Goal: Task Accomplishment & Management: Complete application form

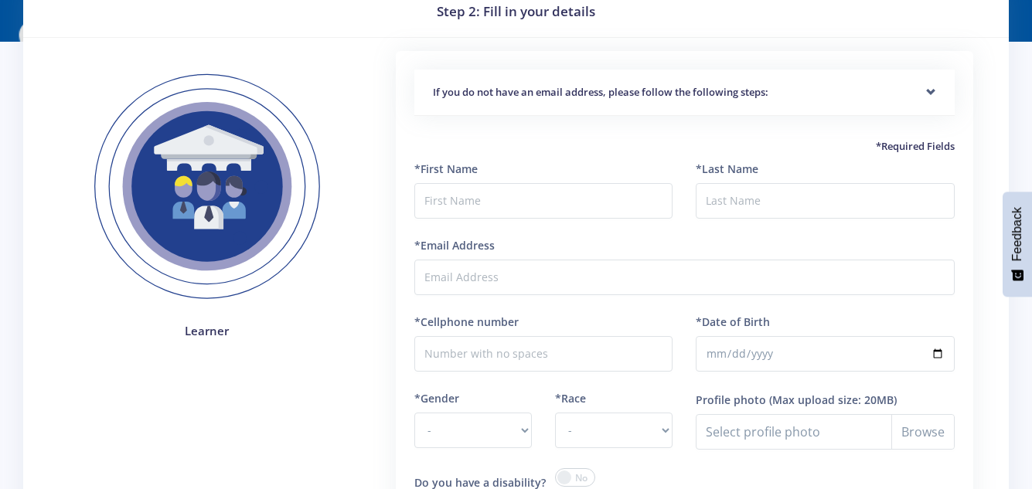
scroll to position [67, 0]
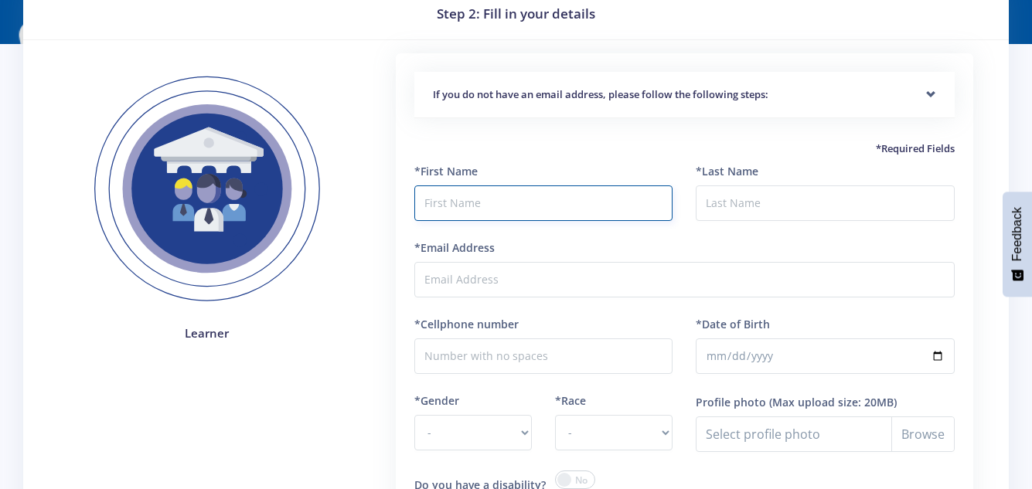
click at [477, 198] on input "text" at bounding box center [543, 203] width 259 height 36
type input "n"
type input "Ntsako"
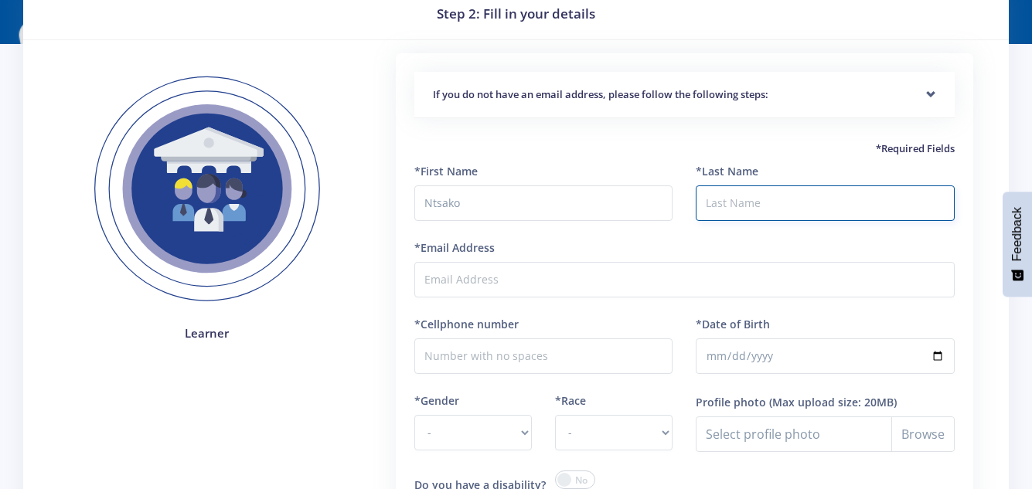
click at [740, 193] on input "*Last Name" at bounding box center [824, 203] width 259 height 36
type input "Precious"
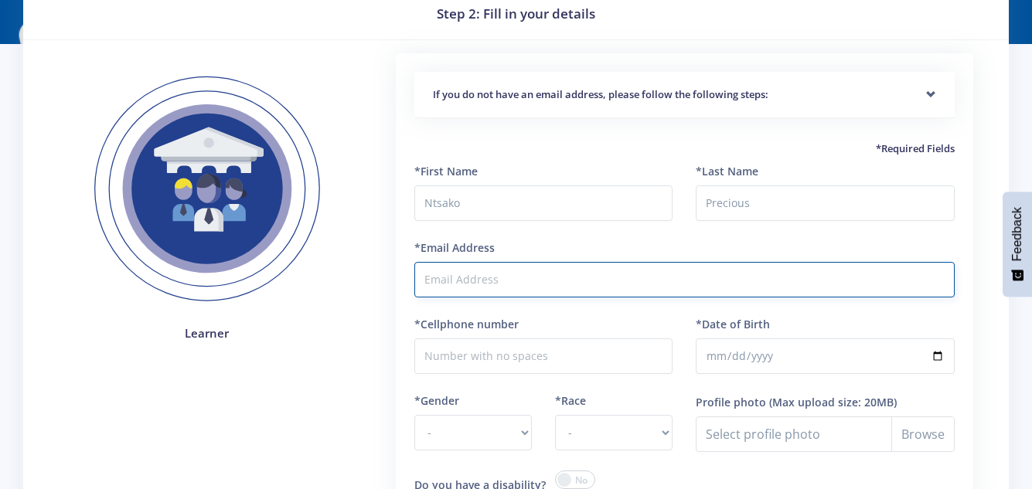
click at [641, 277] on input "*Email Address" at bounding box center [684, 280] width 540 height 36
type input "[EMAIL_ADDRESS][DOMAIN_NAME]"
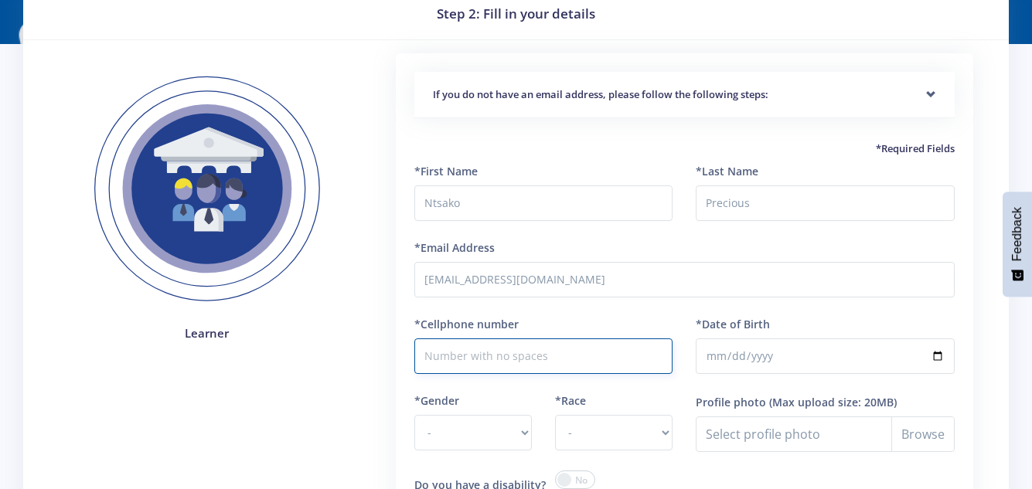
click at [566, 361] on input "*Cellphone number" at bounding box center [543, 356] width 259 height 36
type input "0723595042"
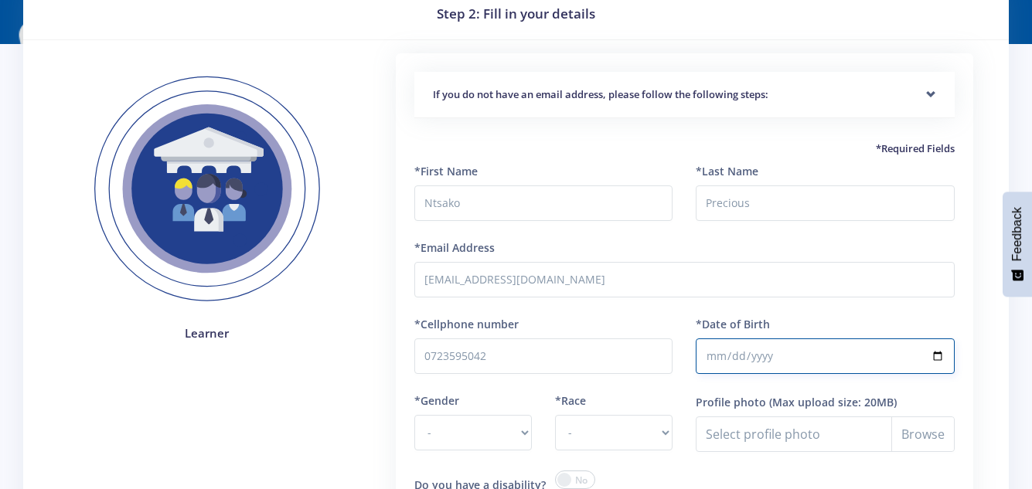
click at [772, 347] on input "*Date of Birth" at bounding box center [824, 356] width 259 height 36
click at [746, 348] on input "*Date of Birth" at bounding box center [824, 356] width 259 height 36
click at [718, 360] on input "*Date of Birth" at bounding box center [824, 356] width 259 height 36
click at [778, 352] on input "*Date of Birth" at bounding box center [824, 356] width 259 height 36
click at [750, 354] on input "*Date of Birth" at bounding box center [824, 356] width 259 height 36
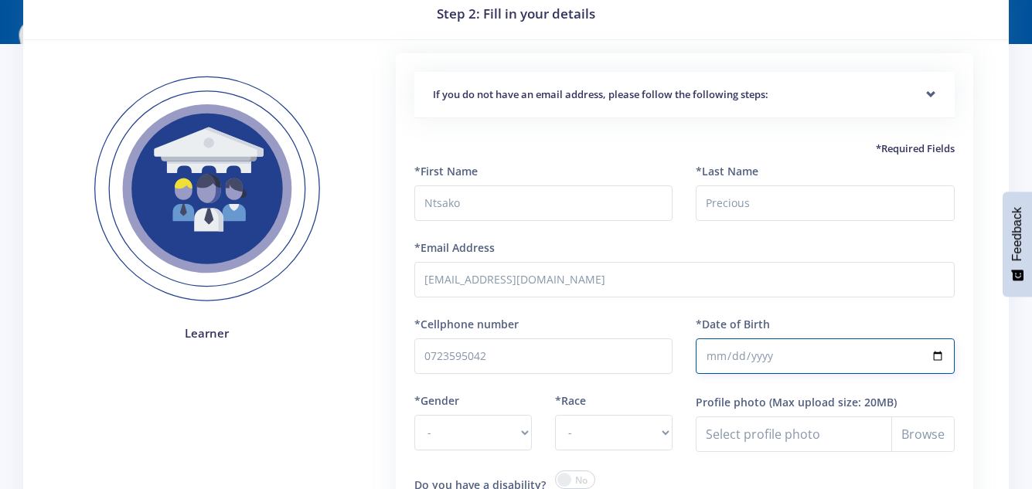
type input "2010-01-06"
click at [454, 400] on label "*Gender" at bounding box center [436, 401] width 45 height 16
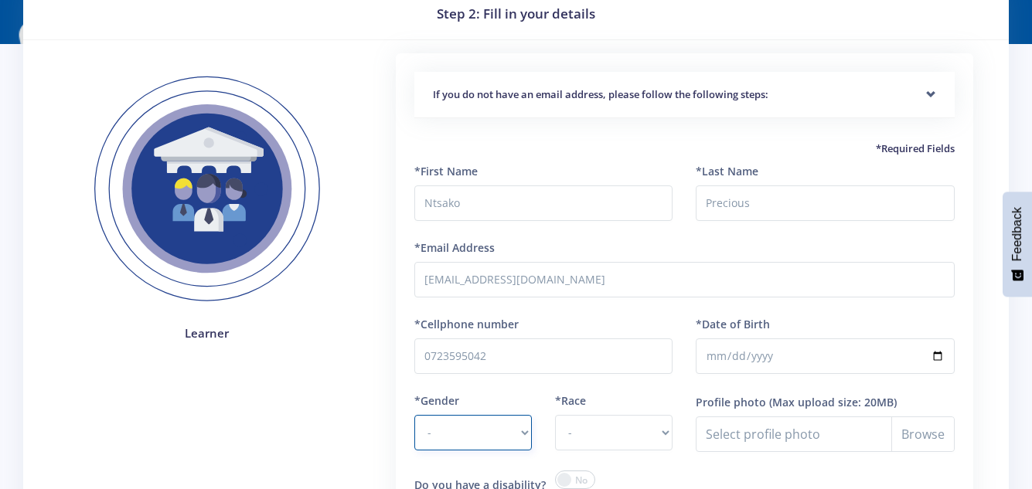
click at [454, 415] on select "- Male Female" at bounding box center [472, 433] width 117 height 36
click at [526, 429] on select "- Male Female" at bounding box center [472, 433] width 117 height 36
click at [516, 432] on select "- Male Female" at bounding box center [472, 433] width 117 height 36
select select "F"
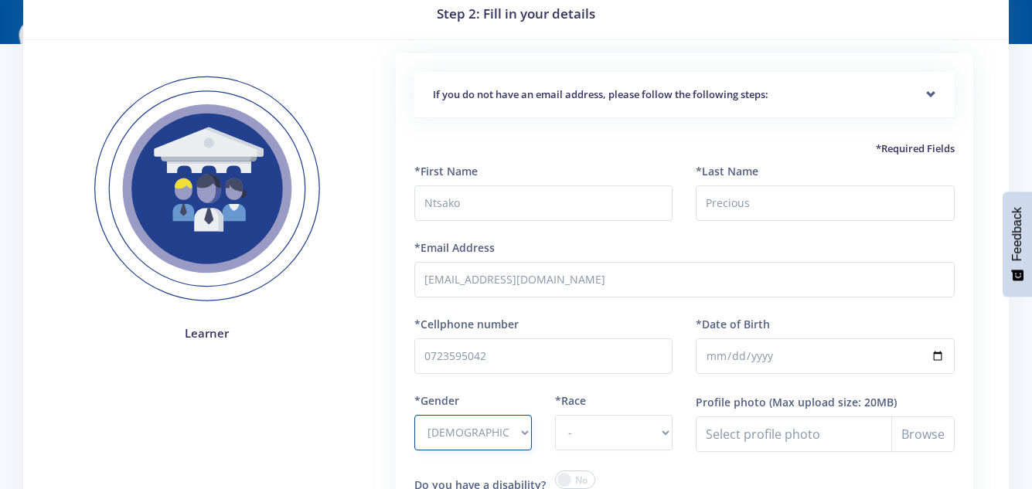
click at [414, 415] on select "- Male Female" at bounding box center [472, 433] width 117 height 36
click at [584, 393] on label "*Race" at bounding box center [570, 401] width 31 height 16
click at [584, 415] on select "- African Asian Coloured Indian White Other" at bounding box center [613, 433] width 117 height 36
click at [607, 422] on select "- African Asian Coloured Indian White Other" at bounding box center [613, 433] width 117 height 36
select select "other"
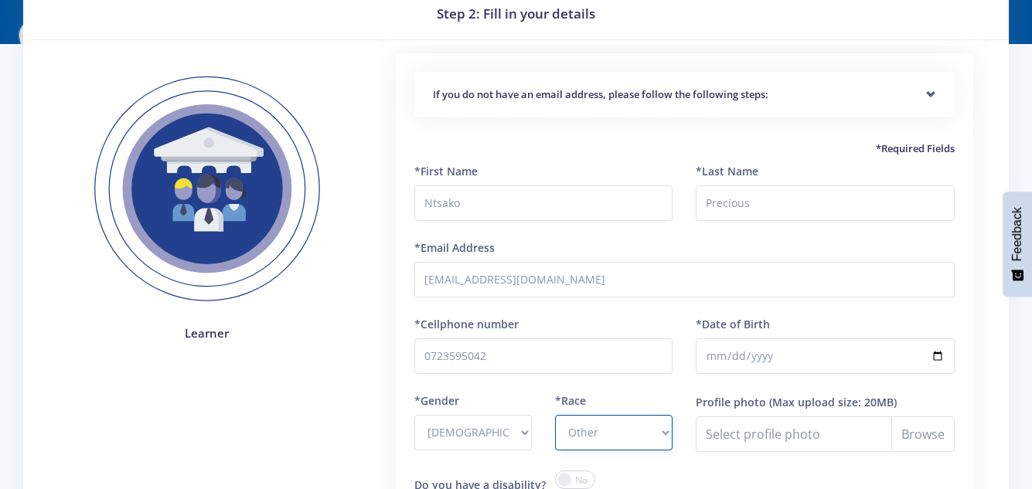
click at [555, 415] on select "- African Asian Coloured Indian White Other" at bounding box center [613, 433] width 117 height 36
click at [365, 336] on div "Learner" at bounding box center [207, 347] width 318 height 589
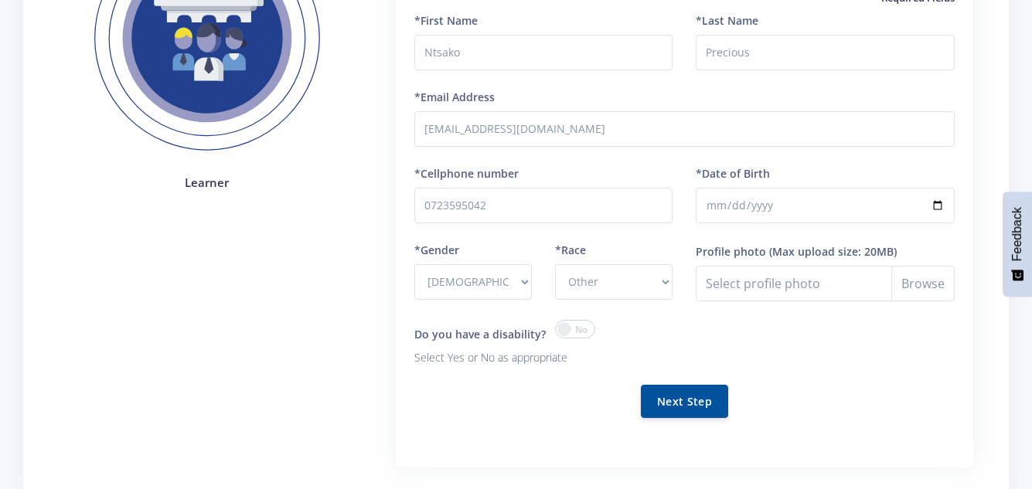
scroll to position [222, 0]
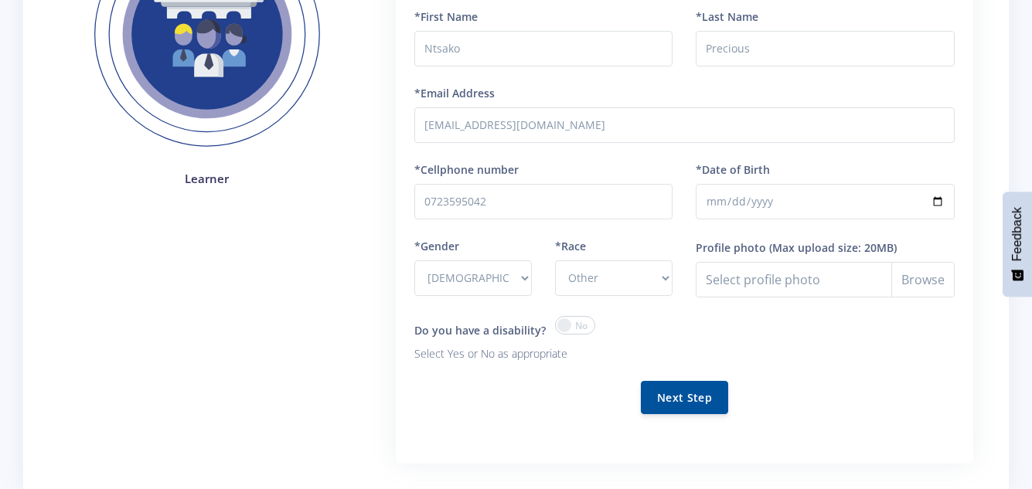
click at [563, 321] on span at bounding box center [575, 325] width 40 height 19
click at [0, 0] on input "checkbox" at bounding box center [0, 0] width 0 height 0
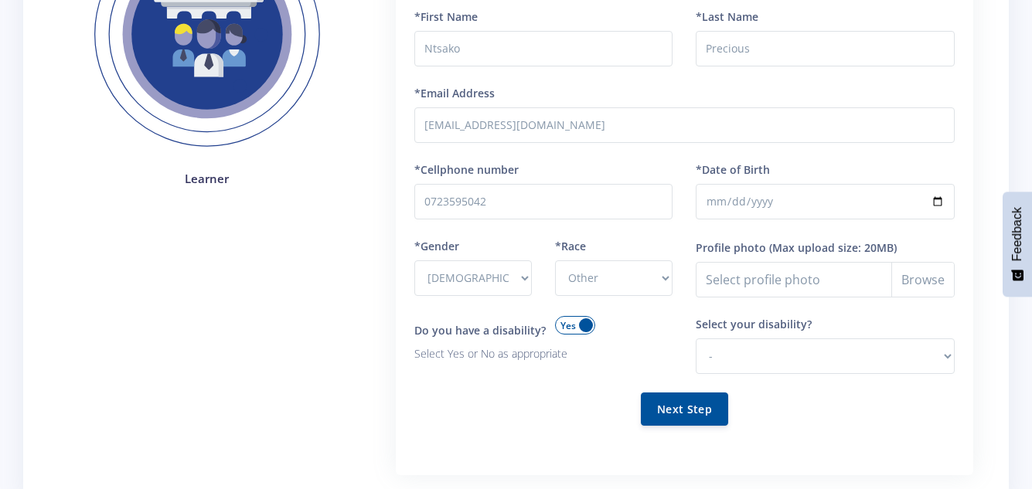
click at [582, 321] on span at bounding box center [575, 325] width 40 height 19
click at [0, 0] on input "checkbox" at bounding box center [0, 0] width 0 height 0
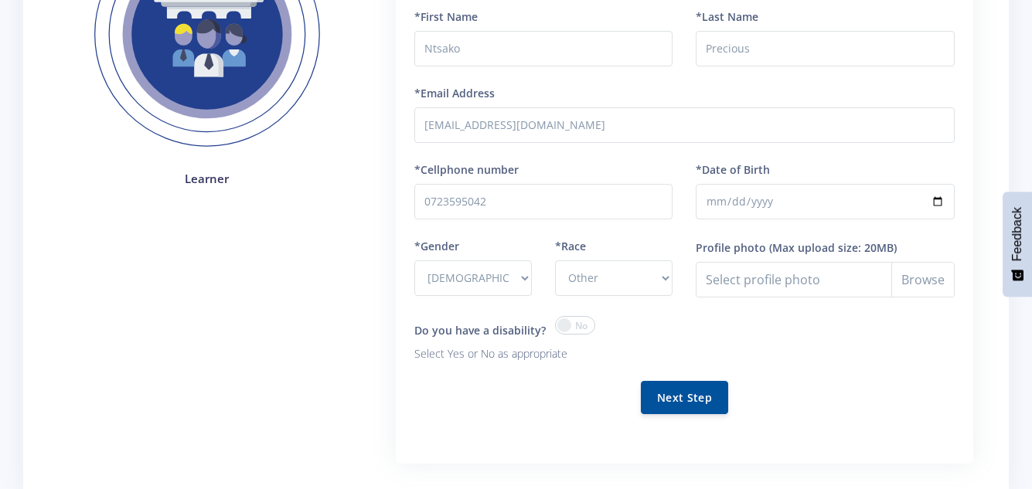
click at [576, 323] on span at bounding box center [575, 325] width 40 height 19
click at [0, 0] on input "checkbox" at bounding box center [0, 0] width 0 height 0
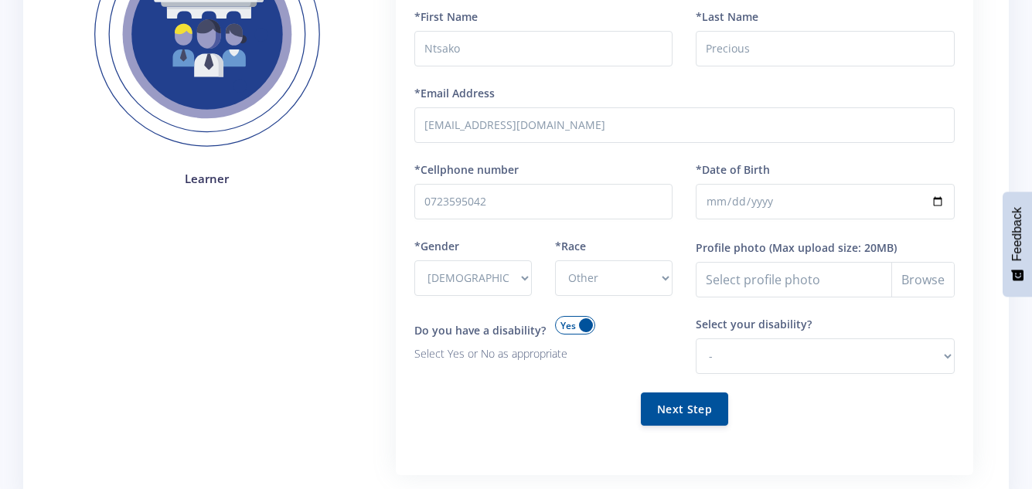
click at [576, 323] on span at bounding box center [575, 325] width 40 height 19
click at [0, 0] on input "checkbox" at bounding box center [0, 0] width 0 height 0
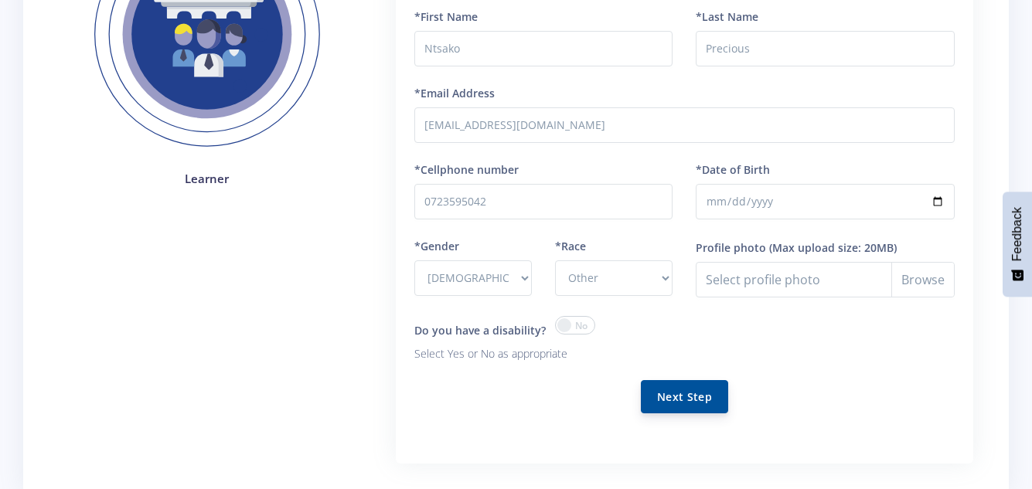
click at [707, 389] on button "Next Step" at bounding box center [684, 396] width 87 height 33
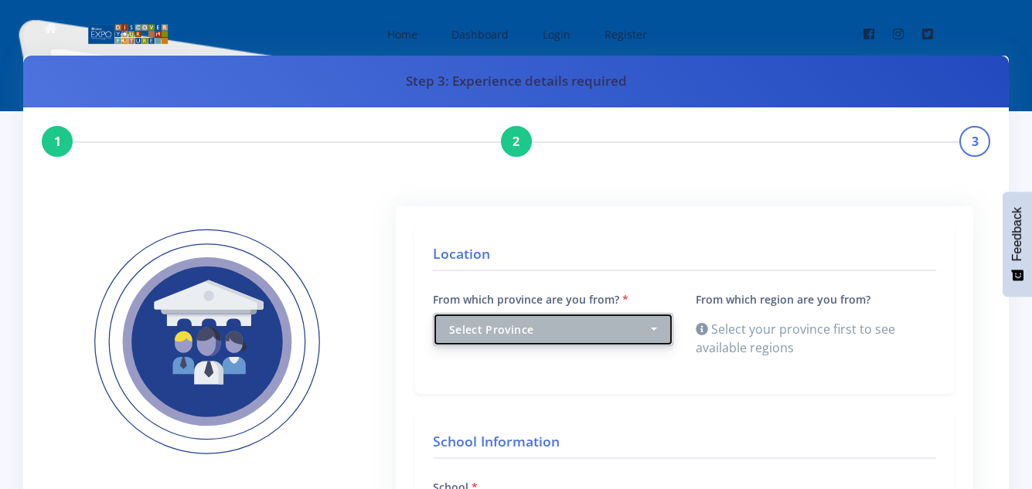
click at [613, 325] on div "Select Province" at bounding box center [548, 329] width 199 height 16
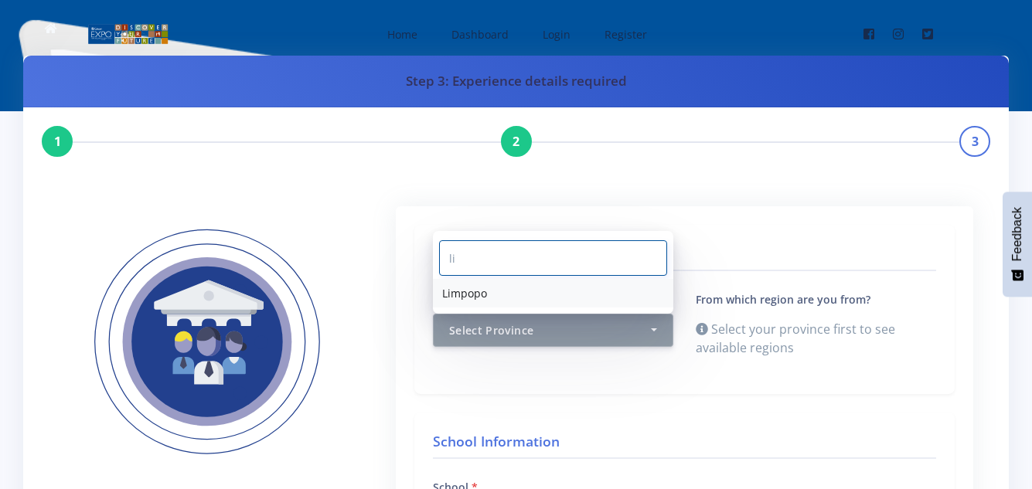
type input "li"
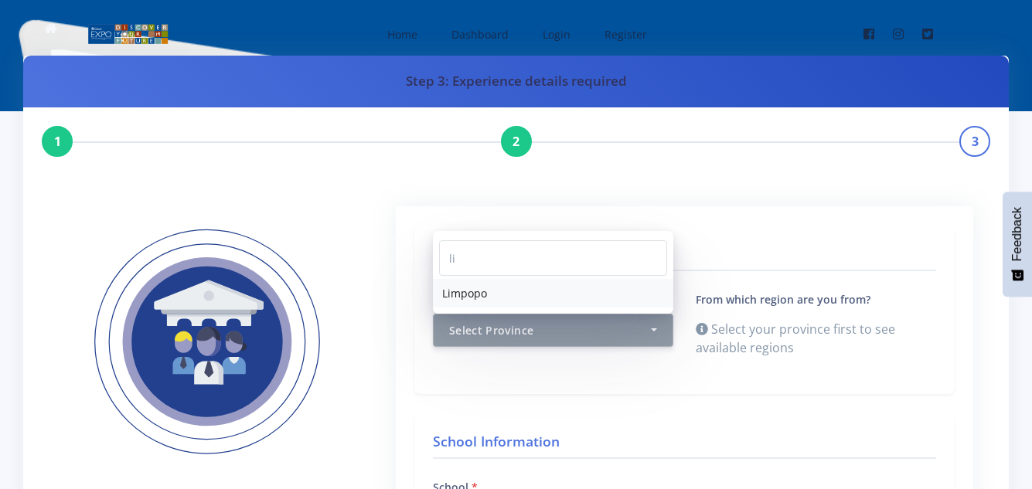
click at [508, 287] on link "Limpopo" at bounding box center [553, 293] width 240 height 29
select select "8"
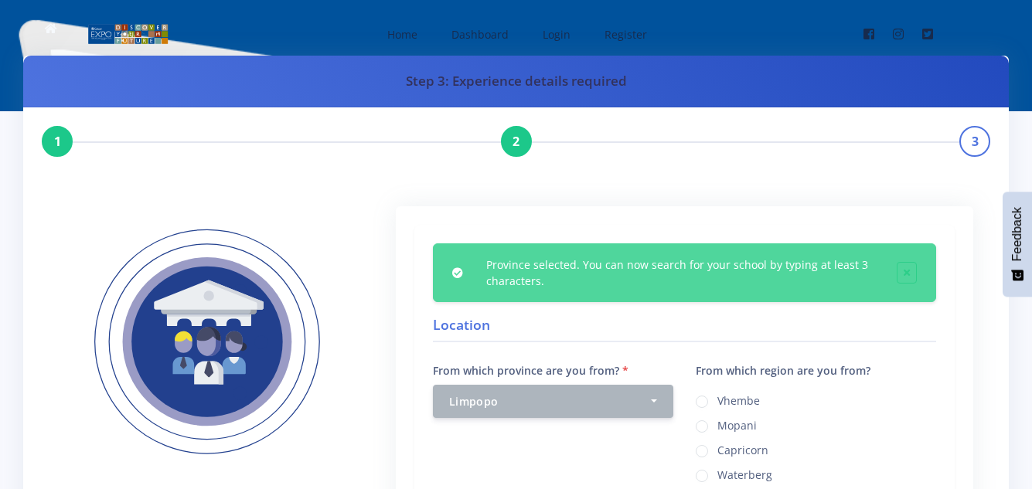
click at [734, 421] on label "Mopani" at bounding box center [736, 423] width 39 height 12
click at [727, 421] on input "Mopani" at bounding box center [722, 421] width 10 height 10
radio input "true"
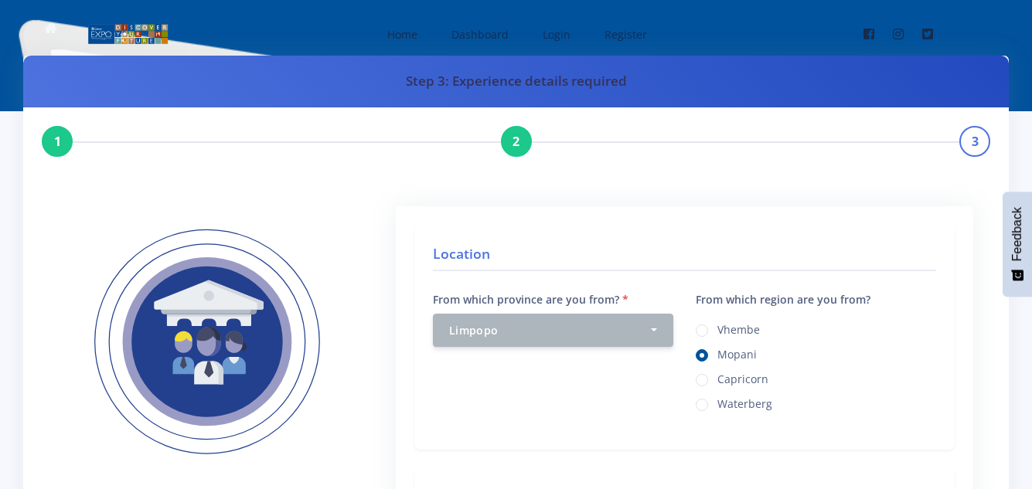
click at [717, 369] on input "Capricorn" at bounding box center [722, 374] width 10 height 10
radio input "true"
click at [717, 345] on input "Mopani" at bounding box center [722, 350] width 10 height 10
radio input "true"
click at [734, 421] on div "From which region are you from? Vhembe Mopani Capricorn" at bounding box center [816, 360] width 264 height 141
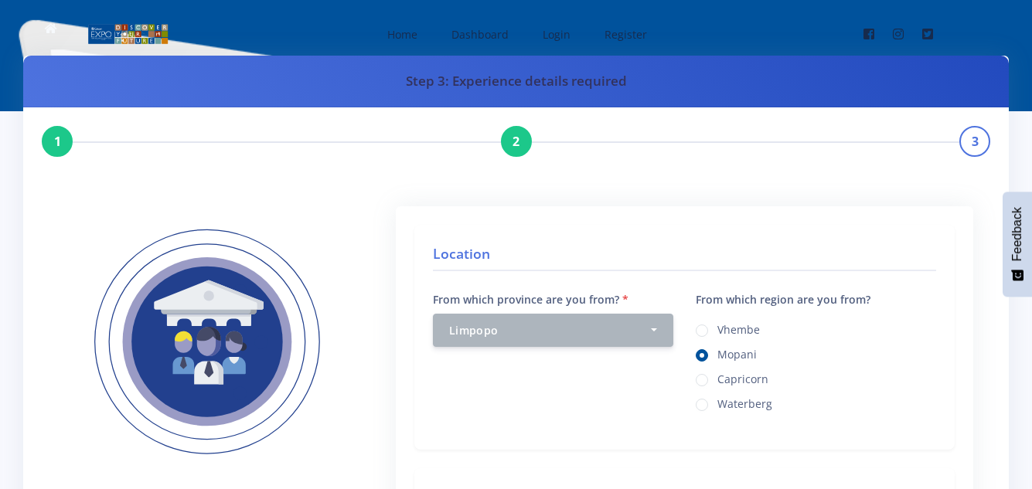
click at [734, 421] on div "From which region are you from? Vhembe Mopani Capricorn" at bounding box center [816, 360] width 264 height 141
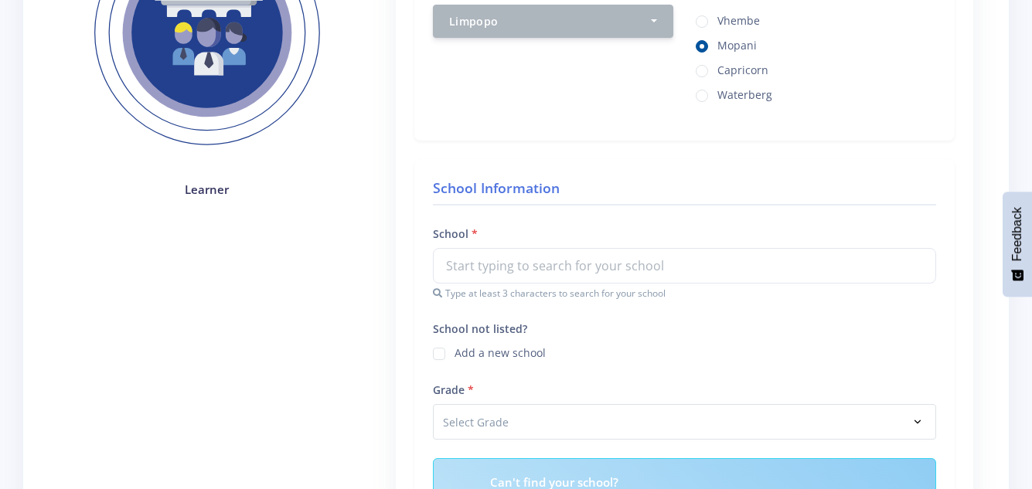
scroll to position [338, 0]
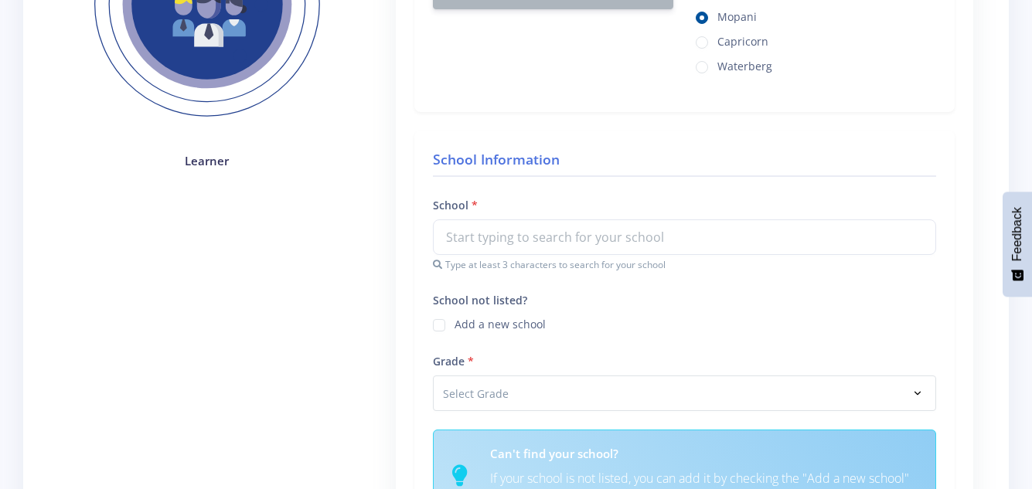
click at [529, 196] on div "School Type at least 3 characters to search for your school" at bounding box center [684, 234] width 503 height 77
click at [529, 192] on div "School Information School Type at least 3 characters to search for your school …" at bounding box center [684, 343] width 540 height 424
click at [482, 206] on div "School Type at least 3 characters to search for your school" at bounding box center [684, 234] width 503 height 77
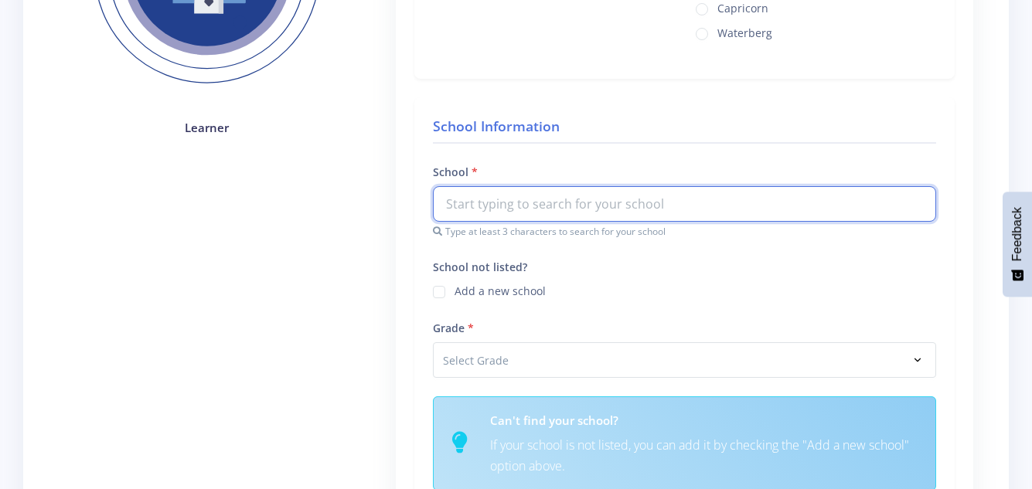
click at [504, 196] on input "text" at bounding box center [684, 204] width 503 height 36
type input "b"
type input "Bright star christian"
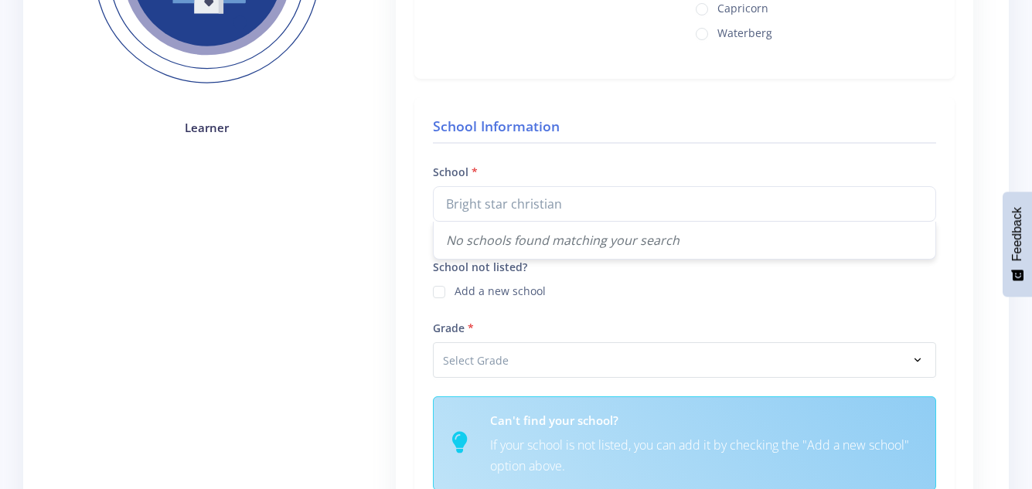
click at [506, 287] on label "Add a new school" at bounding box center [499, 289] width 91 height 12
click at [464, 287] on input "School not listed?" at bounding box center [459, 286] width 10 height 10
checkbox input "true"
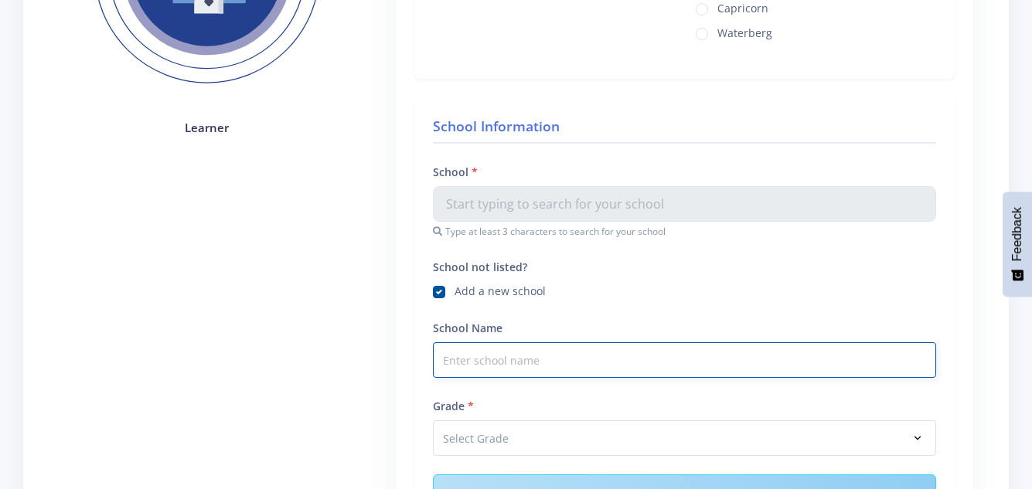
click at [505, 372] on input "School Name" at bounding box center [684, 360] width 503 height 36
type input "b"
type input "Bright star christian high school"
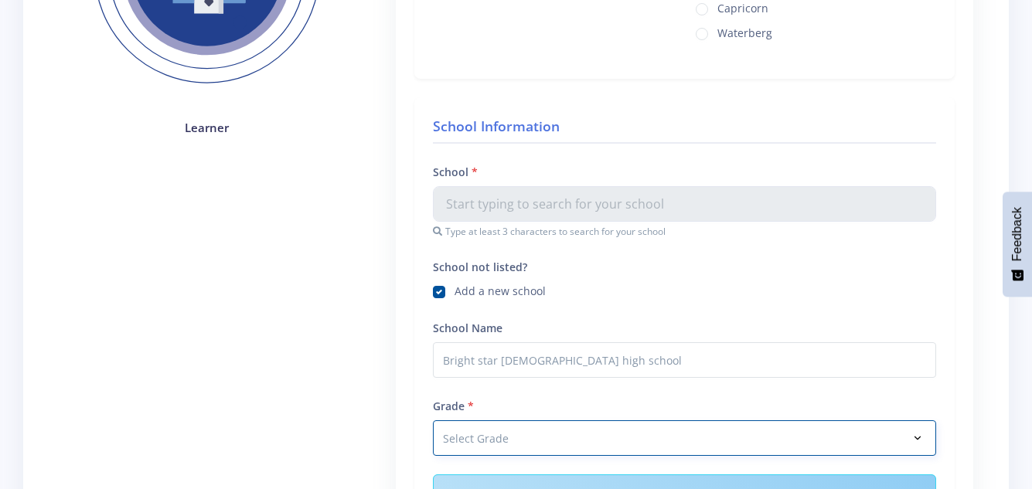
click at [574, 436] on select "Select Grade Grade 4 Grade 5 Grade 6 Grade 7" at bounding box center [684, 438] width 503 height 36
click at [433, 420] on select "Select Grade Grade 4 Grade 5 Grade 6 Grade 7" at bounding box center [684, 438] width 503 height 36
click at [320, 316] on div "Learner" at bounding box center [207, 386] width 318 height 1103
click at [502, 438] on select "Select Grade Grade 4 Grade 5 Grade 6 Grade 7" at bounding box center [684, 438] width 503 height 36
select select "Grade 9"
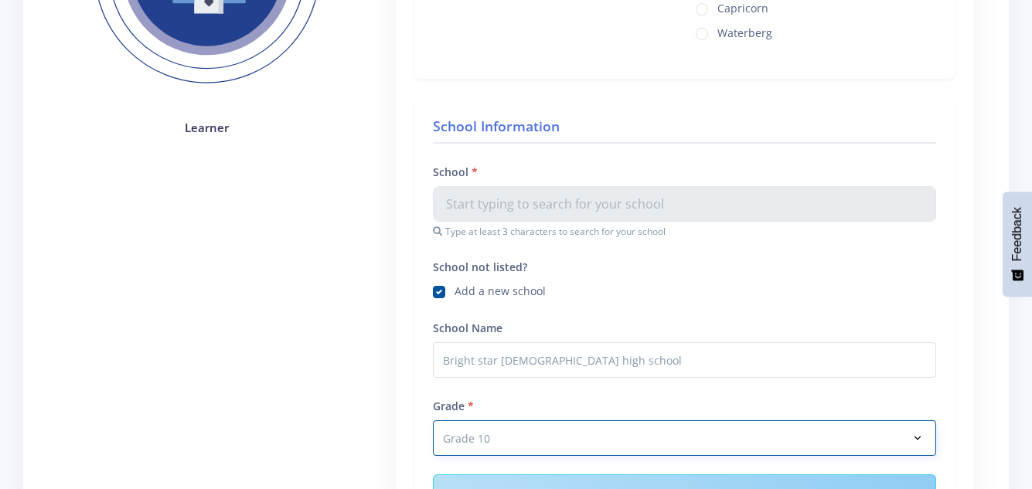
click at [433, 420] on select "Select Grade Grade 4 Grade 5 Grade 6 Grade 7" at bounding box center [684, 438] width 503 height 36
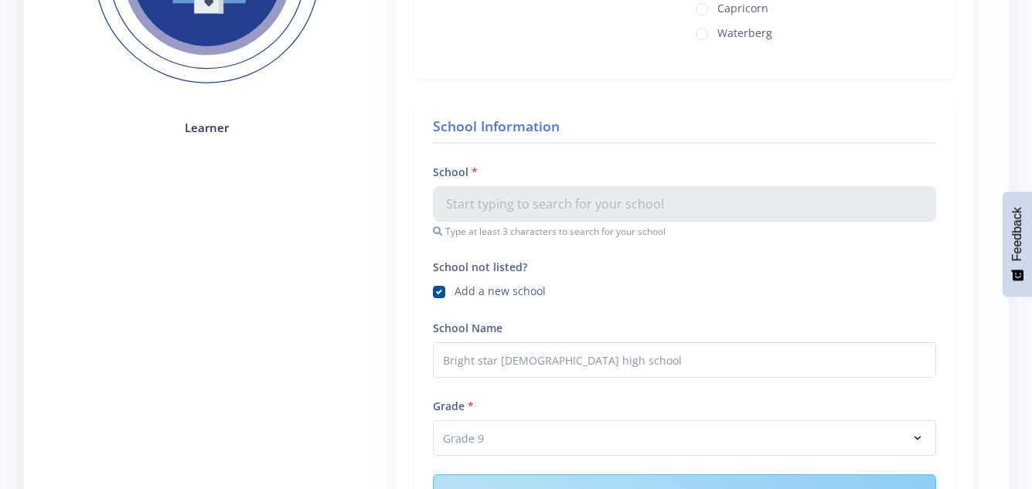
click at [322, 385] on div "Learner" at bounding box center [207, 386] width 318 height 1103
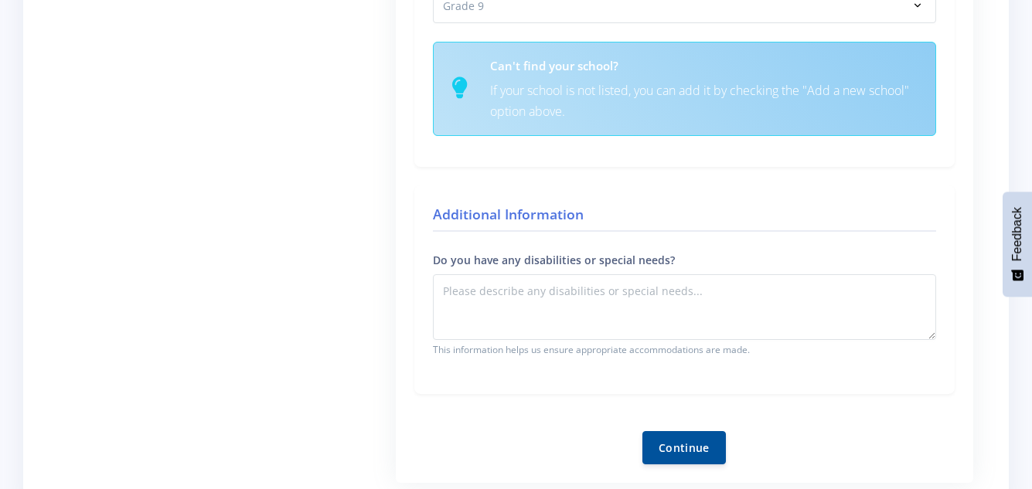
scroll to position [835, 0]
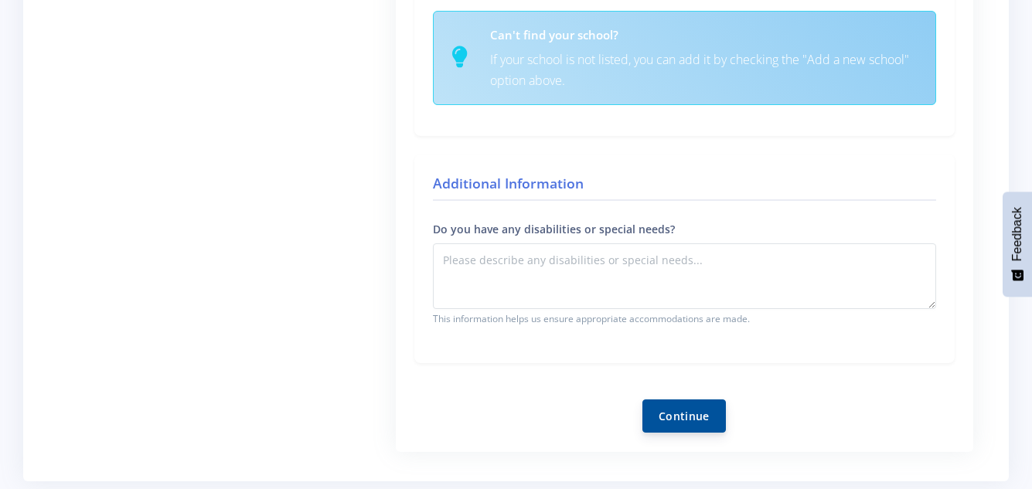
click at [690, 405] on button "Continue" at bounding box center [683, 416] width 83 height 33
click at [698, 413] on button "Continue" at bounding box center [683, 416] width 83 height 33
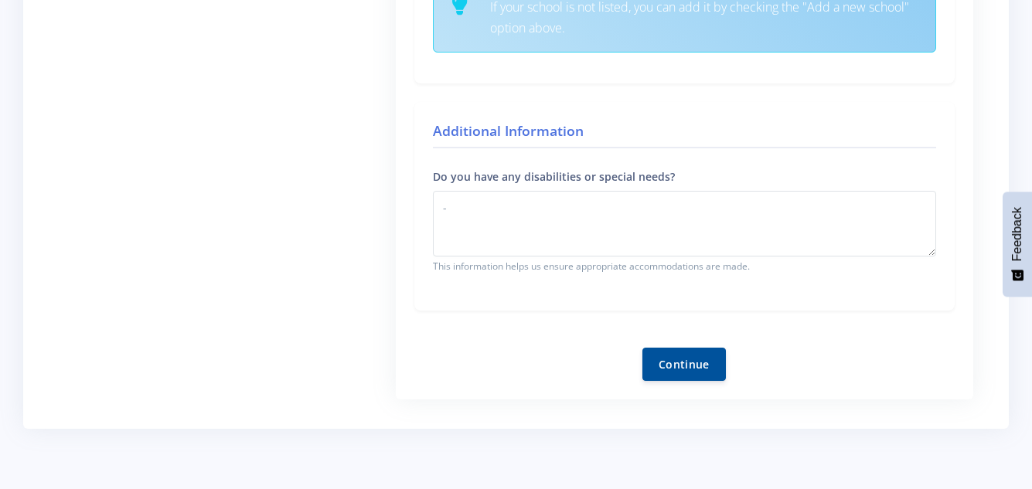
scroll to position [835, 0]
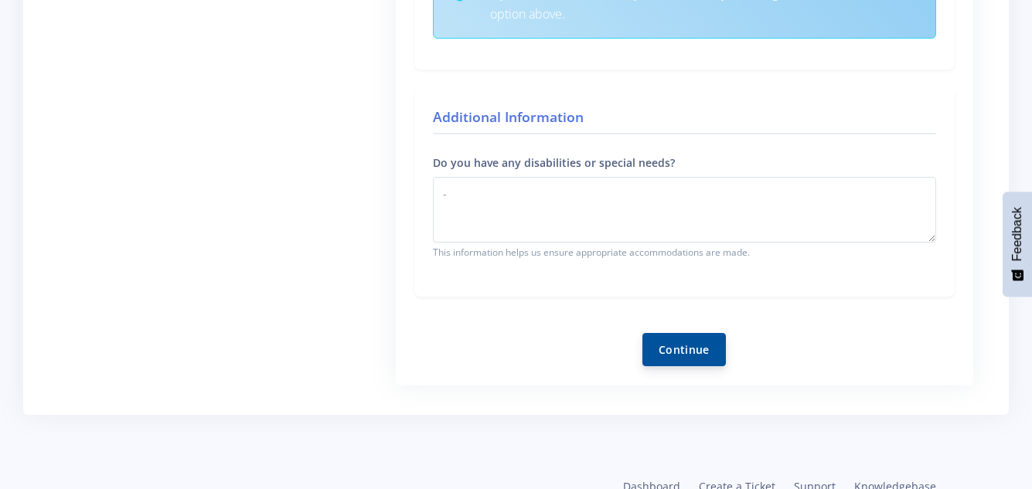
click at [684, 352] on button "Continue" at bounding box center [683, 349] width 83 height 33
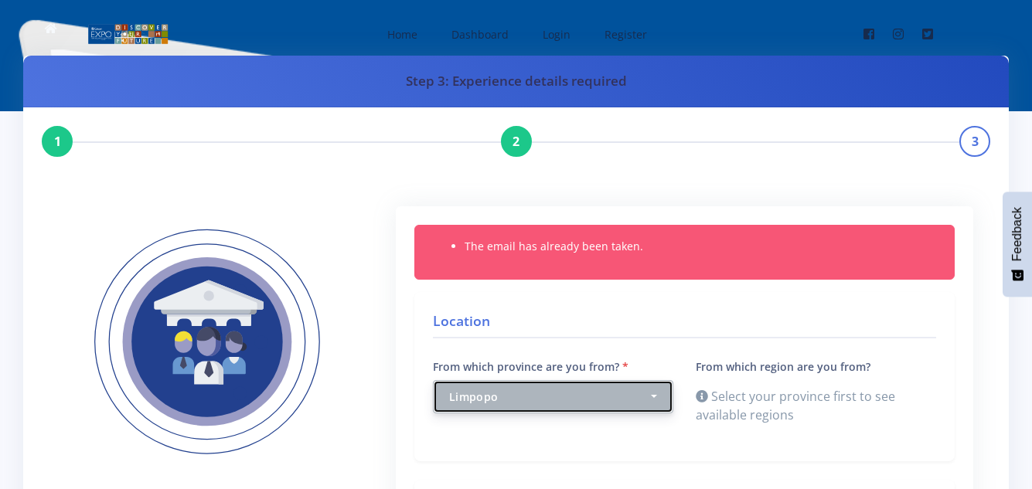
click at [651, 391] on button "Limpopo" at bounding box center [553, 396] width 240 height 33
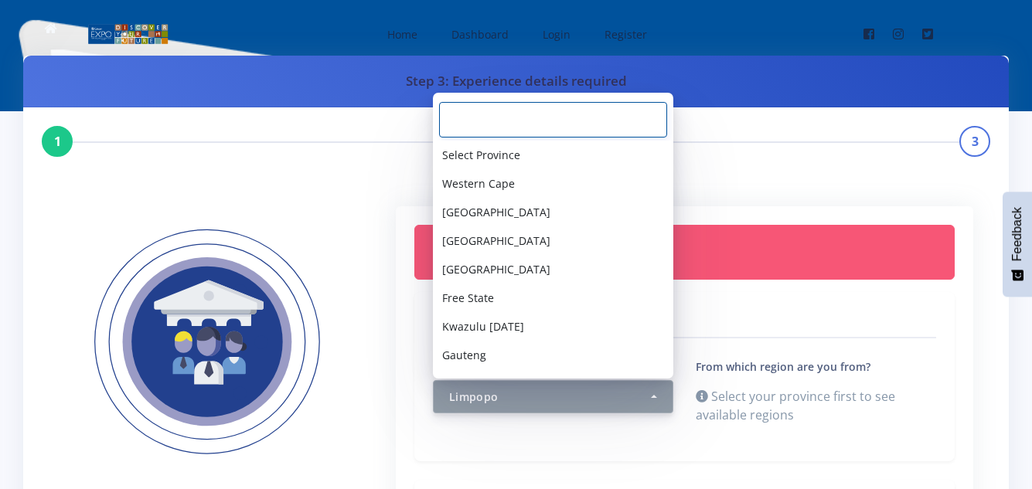
scroll to position [54, 0]
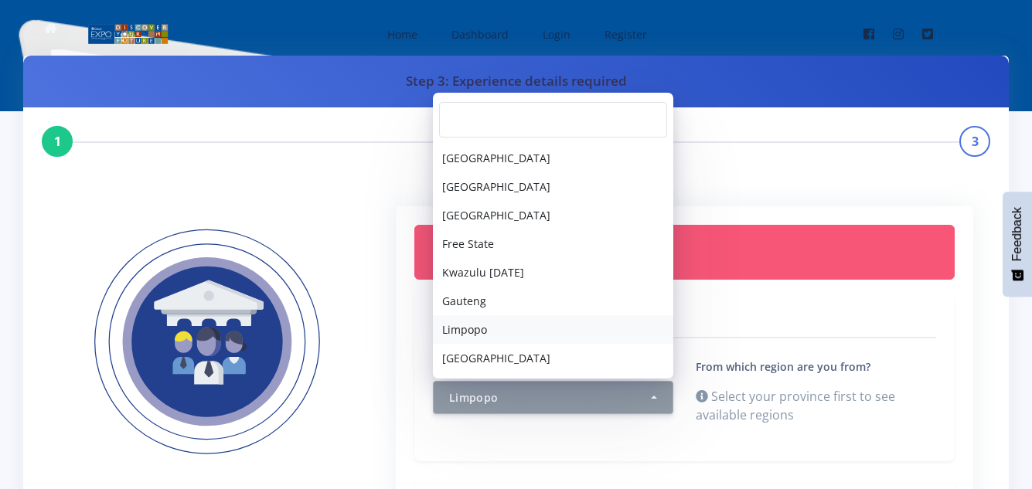
click at [498, 325] on link "Limpopo" at bounding box center [553, 329] width 240 height 29
select select "8"
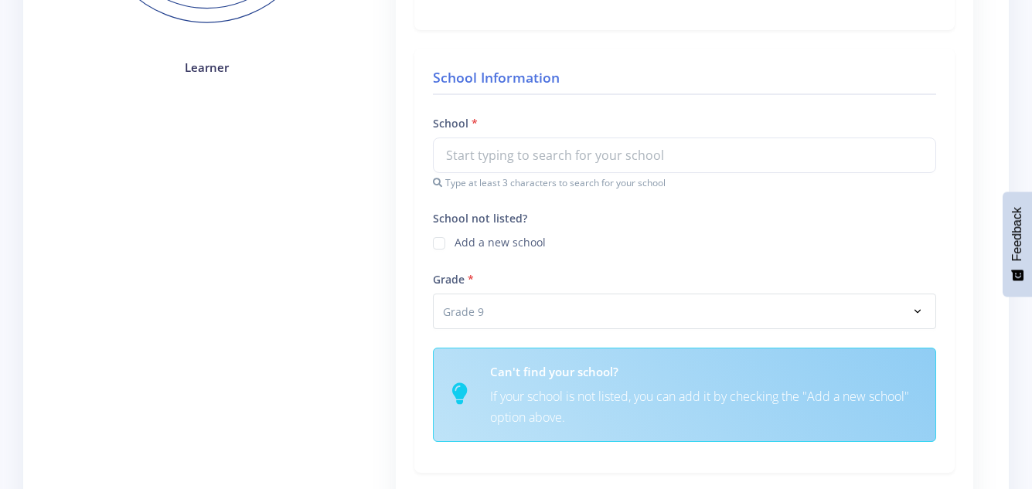
scroll to position [433, 0]
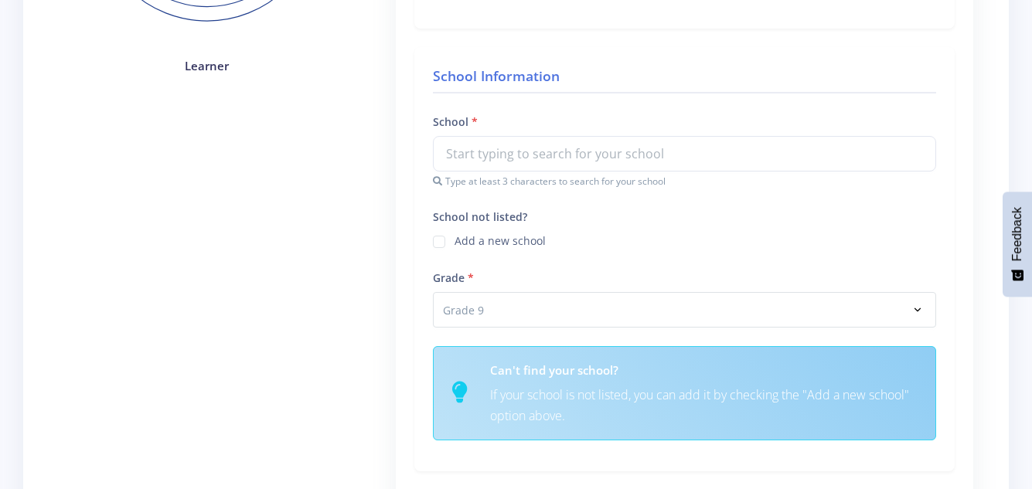
click at [454, 245] on label "Add a new school" at bounding box center [499, 239] width 91 height 12
click at [454, 241] on input "School not listed?" at bounding box center [459, 236] width 10 height 10
checkbox input "true"
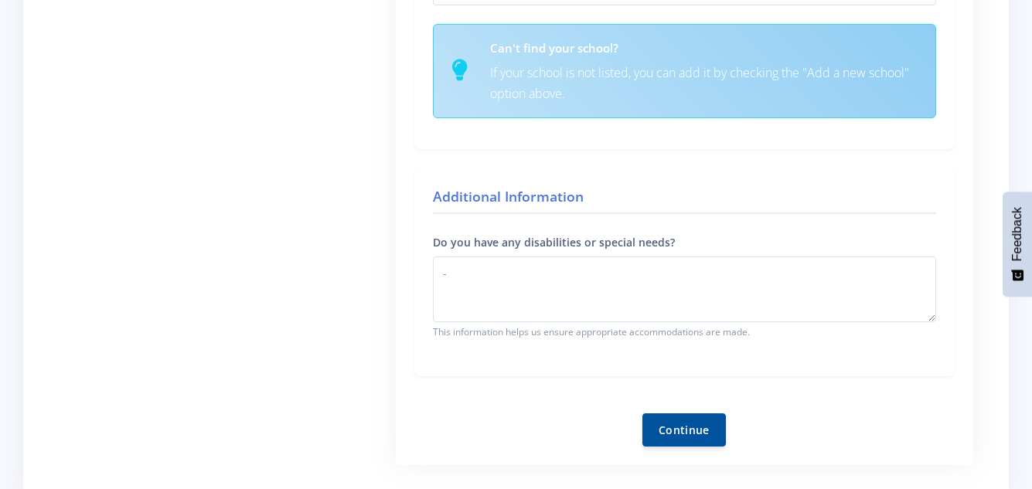
scroll to position [865, 0]
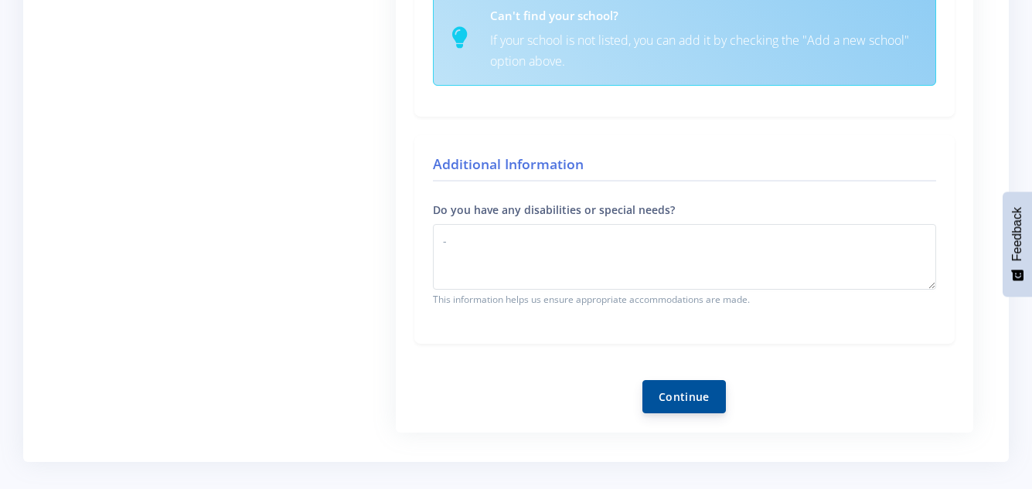
click at [642, 380] on button "Continue" at bounding box center [683, 396] width 83 height 33
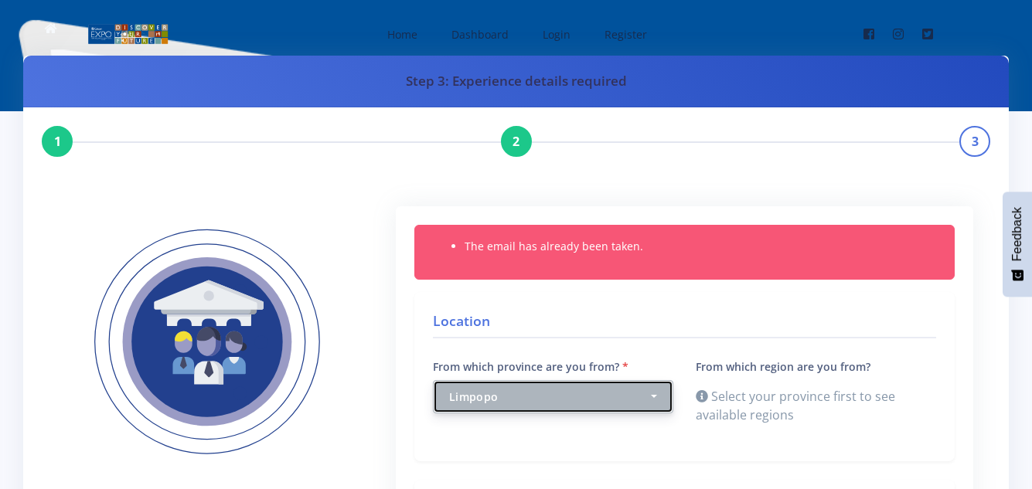
click at [572, 385] on button "Limpopo" at bounding box center [553, 396] width 240 height 33
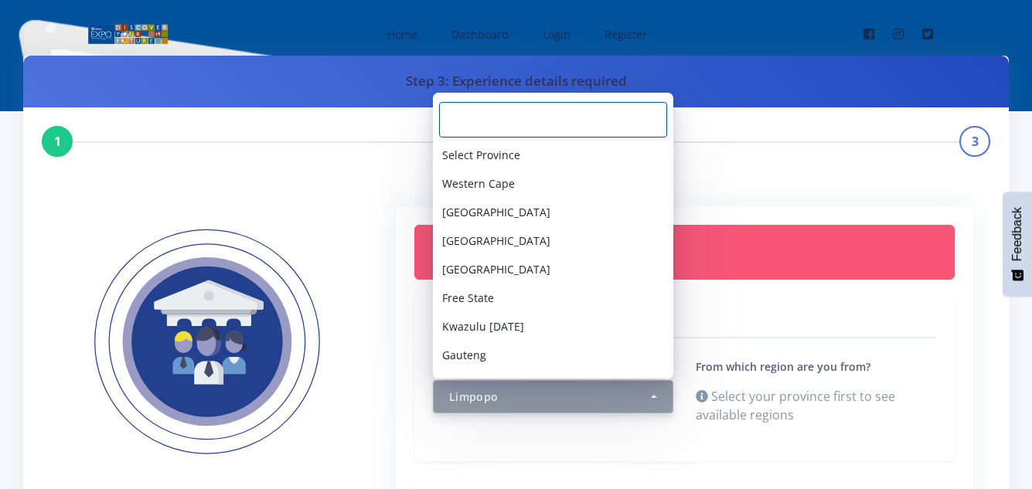
scroll to position [54, 0]
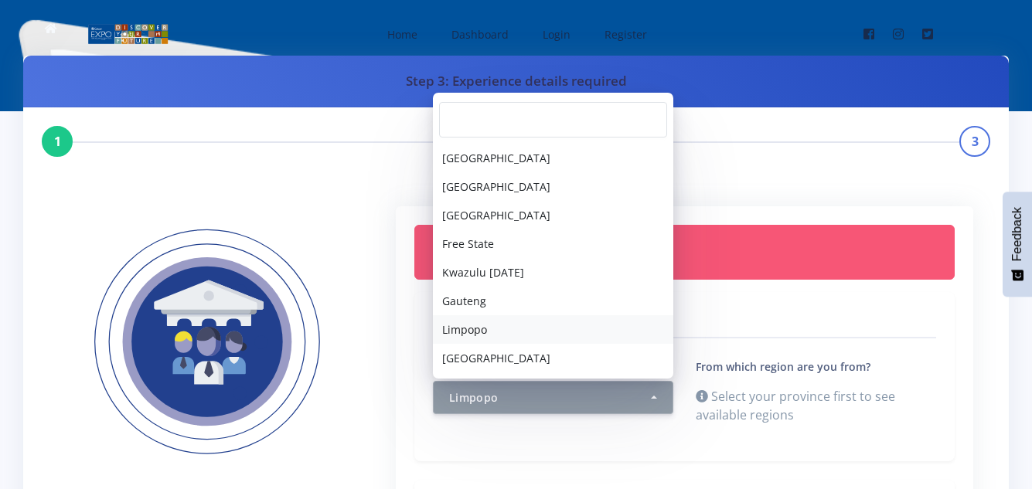
click at [481, 326] on span "Limpopo" at bounding box center [464, 329] width 45 height 16
select select "8"
click at [477, 328] on span "Limpopo" at bounding box center [464, 329] width 45 height 16
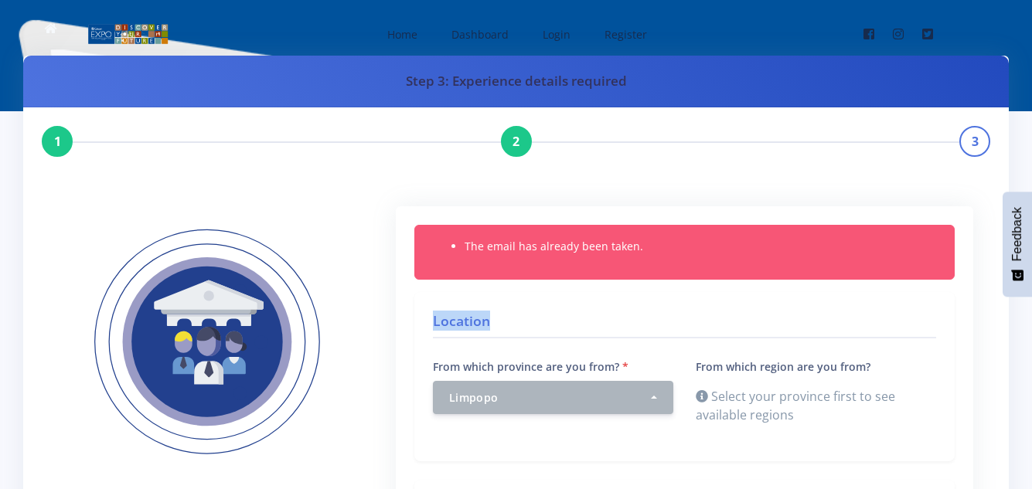
click at [477, 328] on h4 "Location" at bounding box center [684, 325] width 503 height 28
click at [536, 313] on h4 "Location" at bounding box center [684, 325] width 503 height 28
click at [461, 314] on h4 "Location" at bounding box center [684, 325] width 503 height 28
click at [479, 329] on h4 "Location" at bounding box center [684, 325] width 503 height 28
drag, startPoint x: 505, startPoint y: 316, endPoint x: 626, endPoint y: 382, distance: 137.3
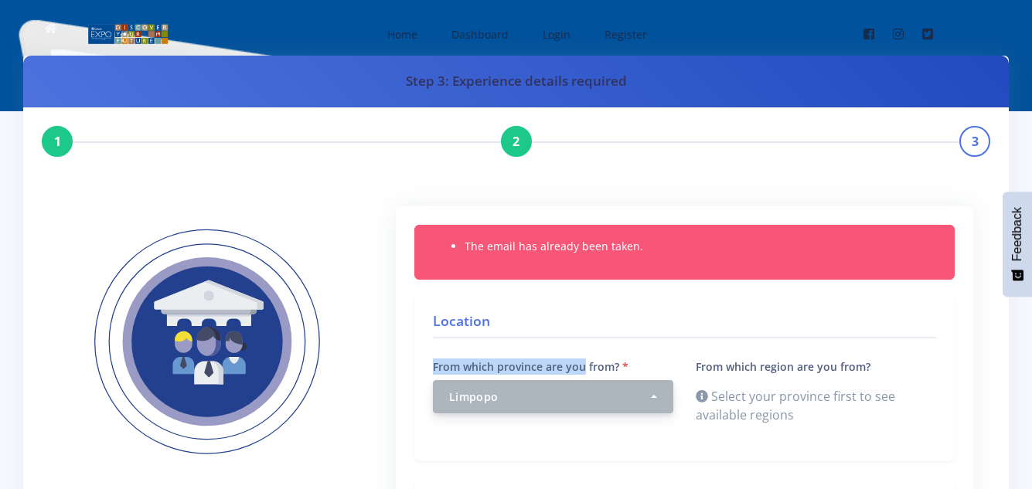
click at [626, 382] on div "Location From which province are you from? Select Province Western Cape Eastern…" at bounding box center [684, 376] width 540 height 169
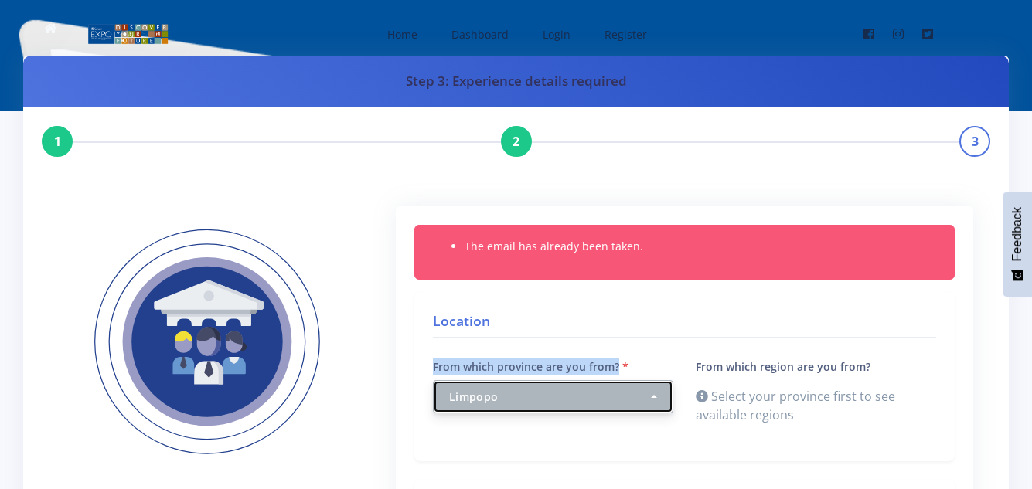
click at [573, 396] on div "Limpopo" at bounding box center [548, 397] width 199 height 16
click at [521, 386] on button "Limpopo" at bounding box center [553, 396] width 240 height 33
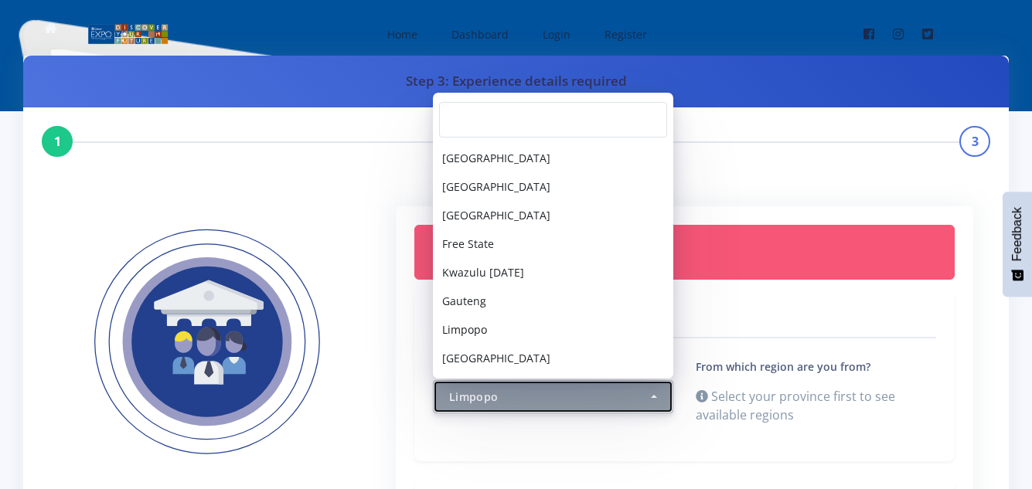
click at [521, 386] on button "Limpopo" at bounding box center [553, 396] width 240 height 33
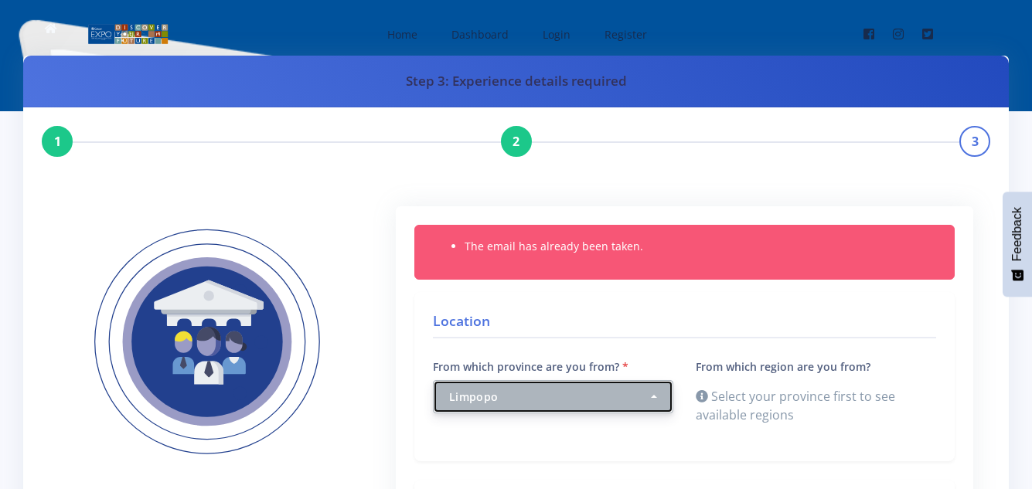
click at [504, 402] on div "Limpopo" at bounding box center [548, 397] width 199 height 16
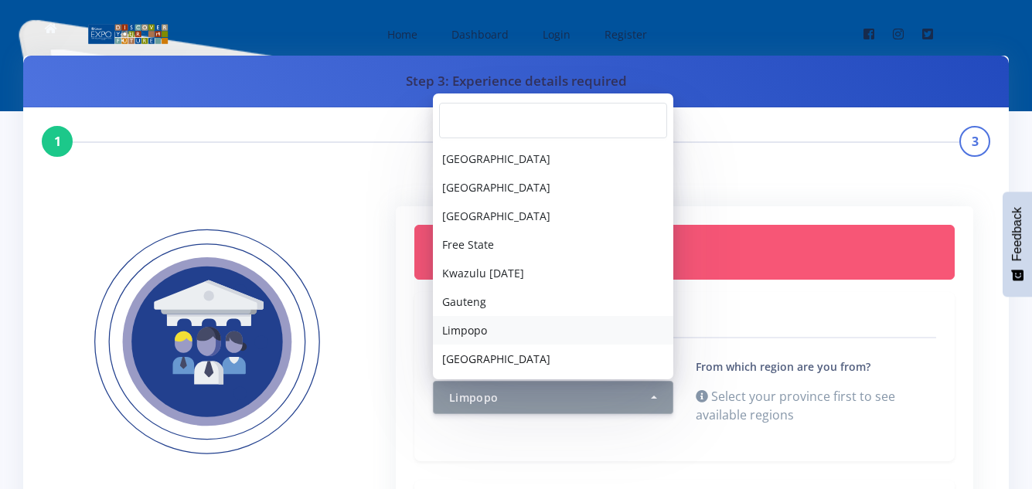
click at [483, 326] on span "Limpopo" at bounding box center [464, 330] width 45 height 16
select select "8"
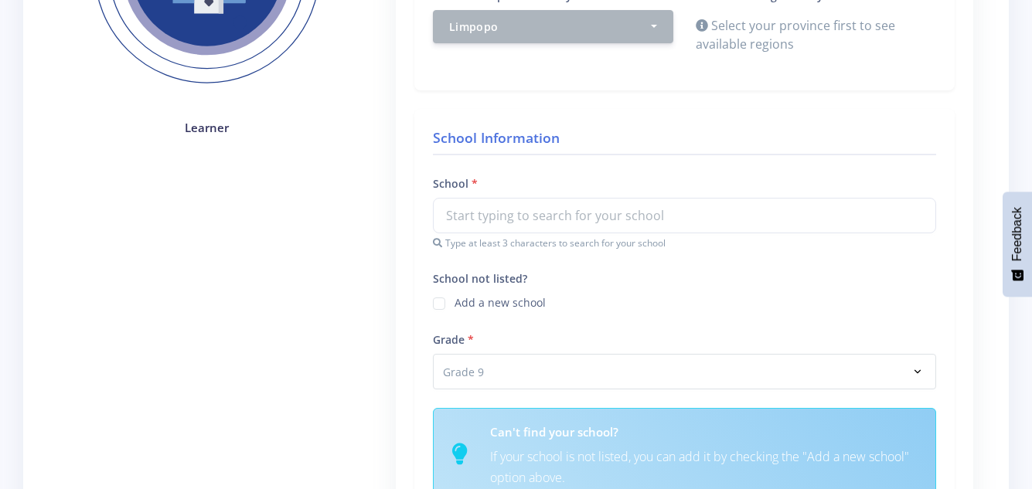
scroll to position [402, 0]
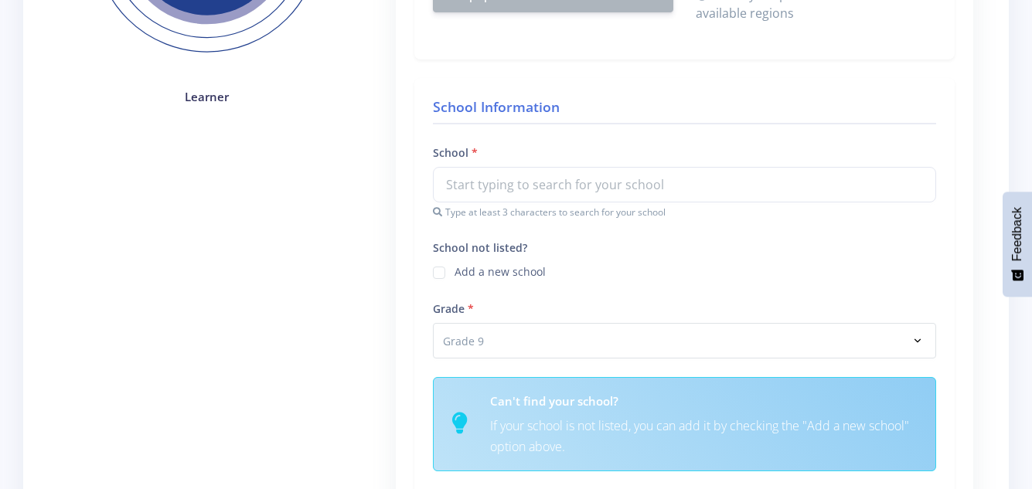
click at [429, 272] on div "School not listed? Add a new school" at bounding box center [684, 268] width 526 height 61
click at [454, 267] on label "Add a new school" at bounding box center [499, 270] width 91 height 12
click at [454, 267] on input "School not listed?" at bounding box center [459, 267] width 10 height 10
checkbox input "true"
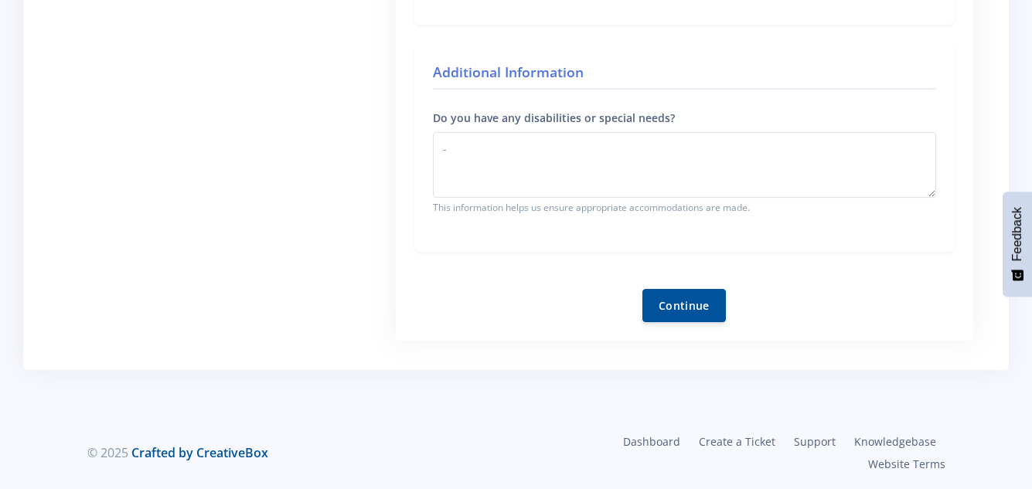
scroll to position [958, 0]
click at [642, 287] on button "Continue" at bounding box center [683, 303] width 83 height 33
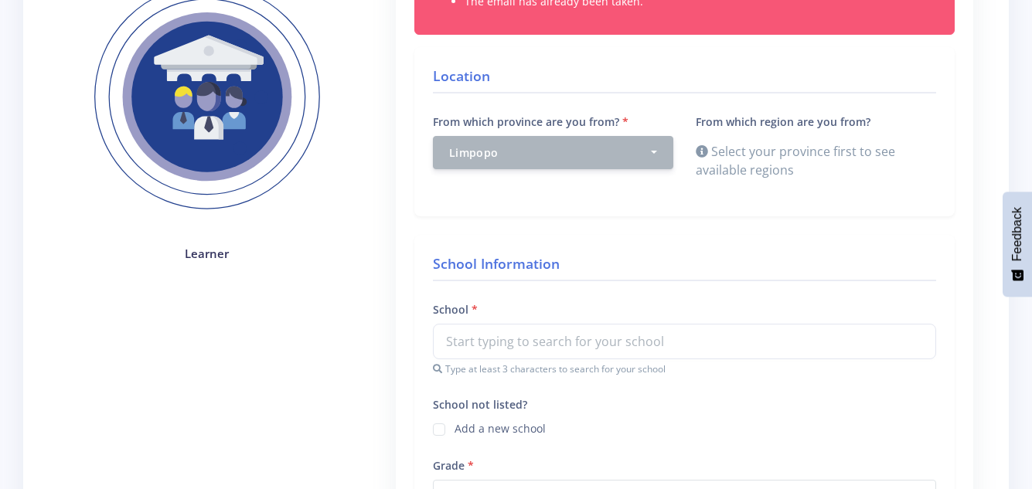
scroll to position [247, 0]
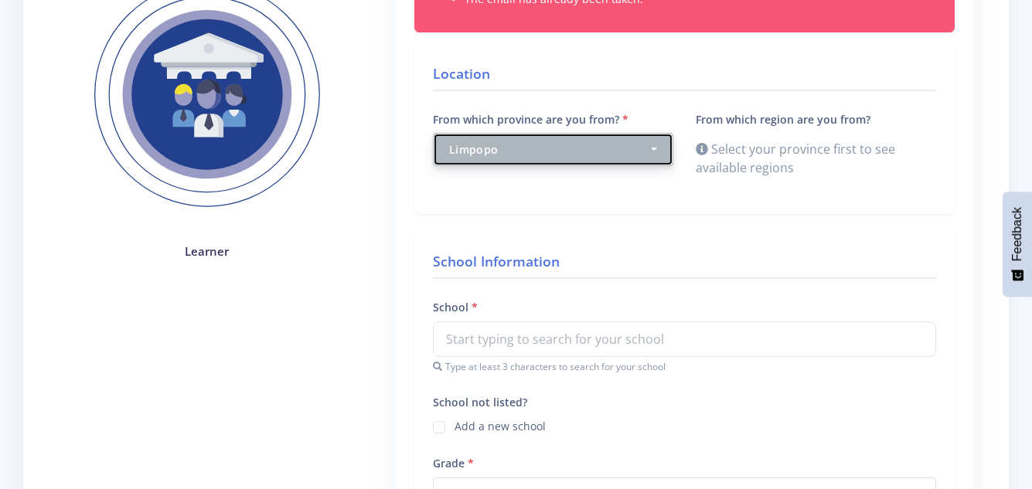
click at [648, 134] on button "Limpopo" at bounding box center [553, 149] width 240 height 33
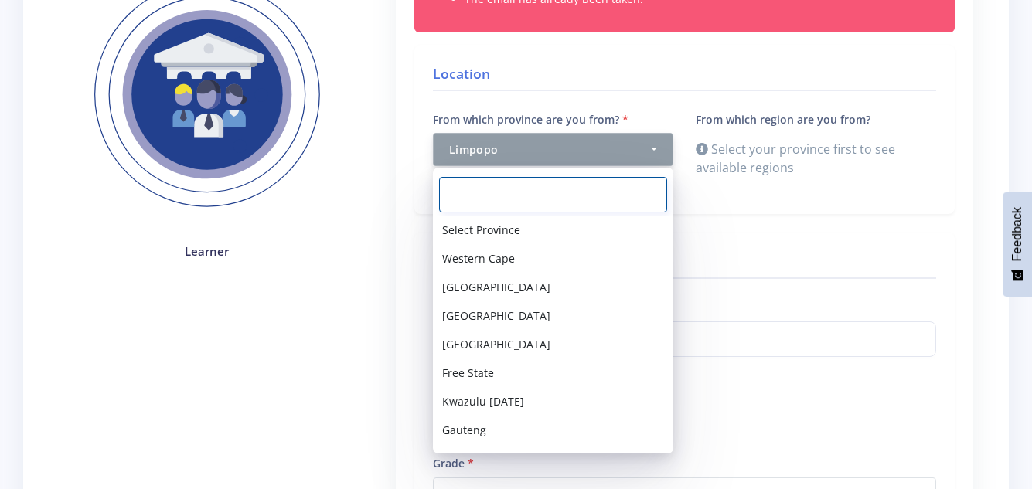
scroll to position [54, 0]
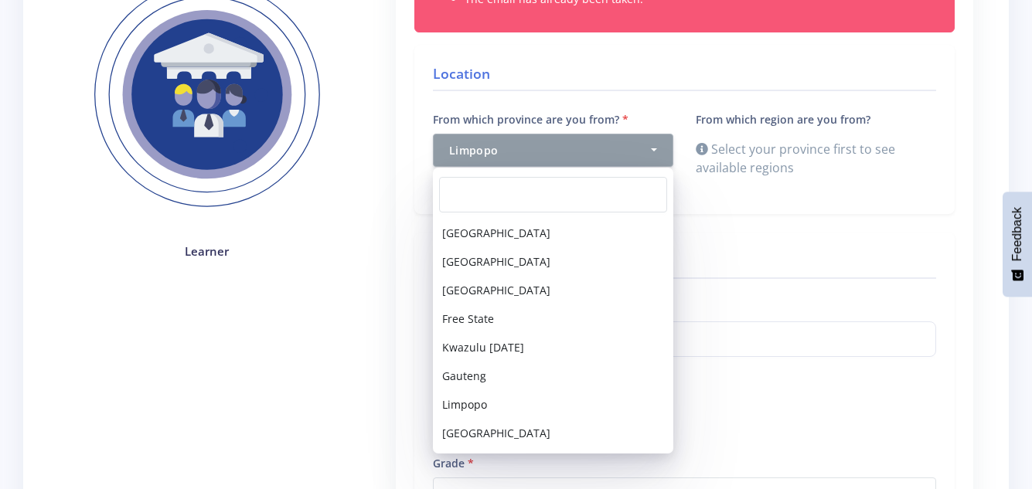
click at [789, 260] on h4 "School Information" at bounding box center [684, 265] width 503 height 28
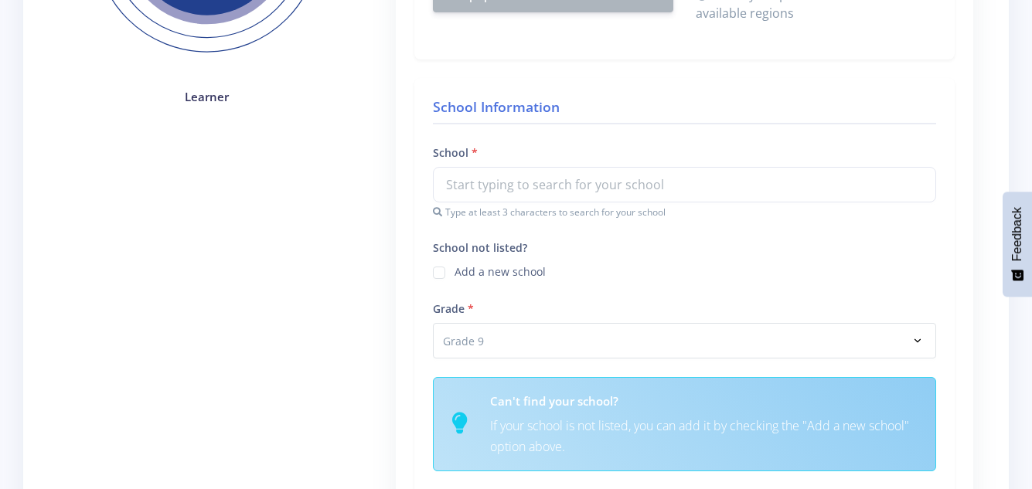
scroll to position [433, 0]
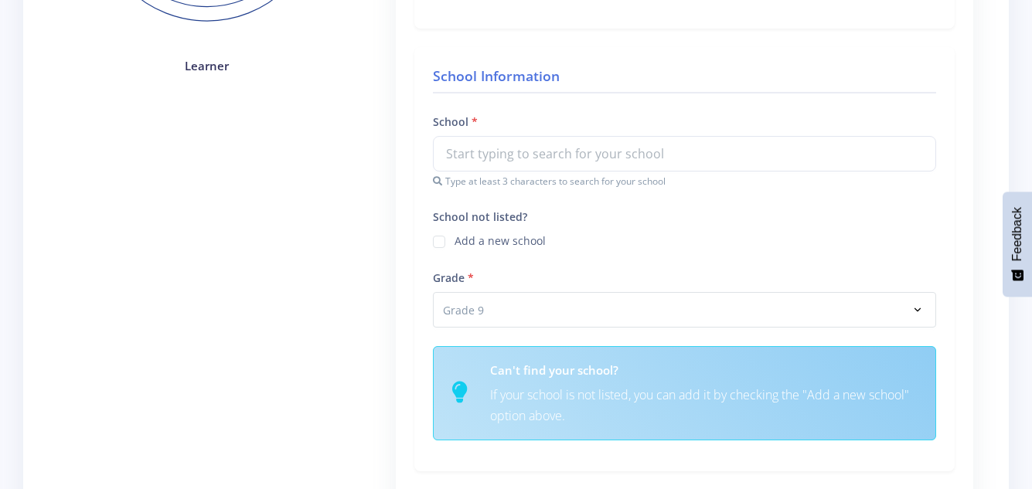
click at [454, 237] on label "Add a new school" at bounding box center [499, 239] width 91 height 12
click at [454, 237] on input "School not listed?" at bounding box center [459, 236] width 10 height 10
checkbox input "true"
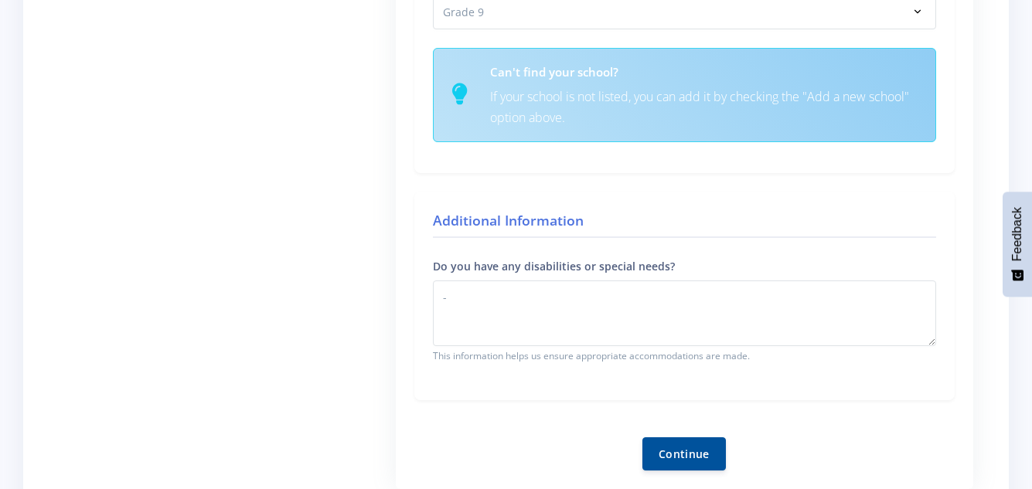
scroll to position [835, 0]
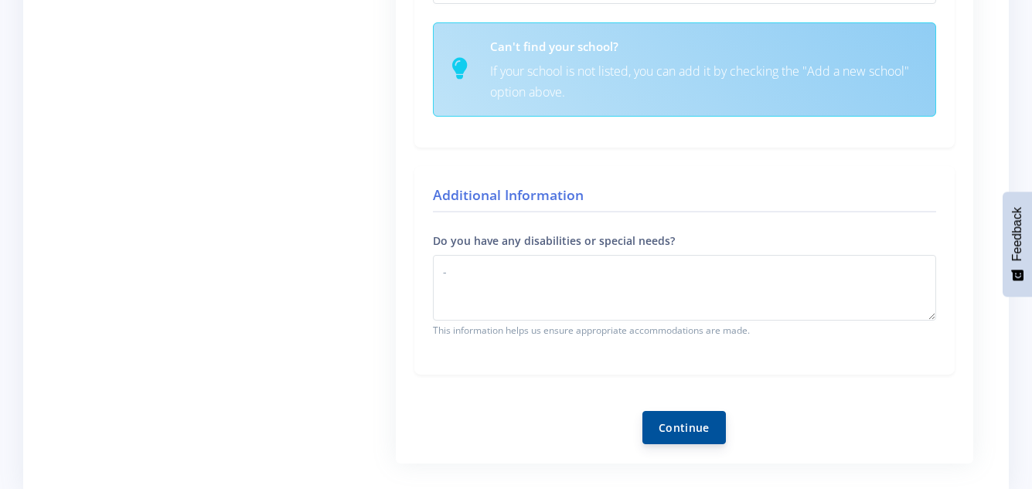
click at [642, 411] on button "Continue" at bounding box center [683, 427] width 83 height 33
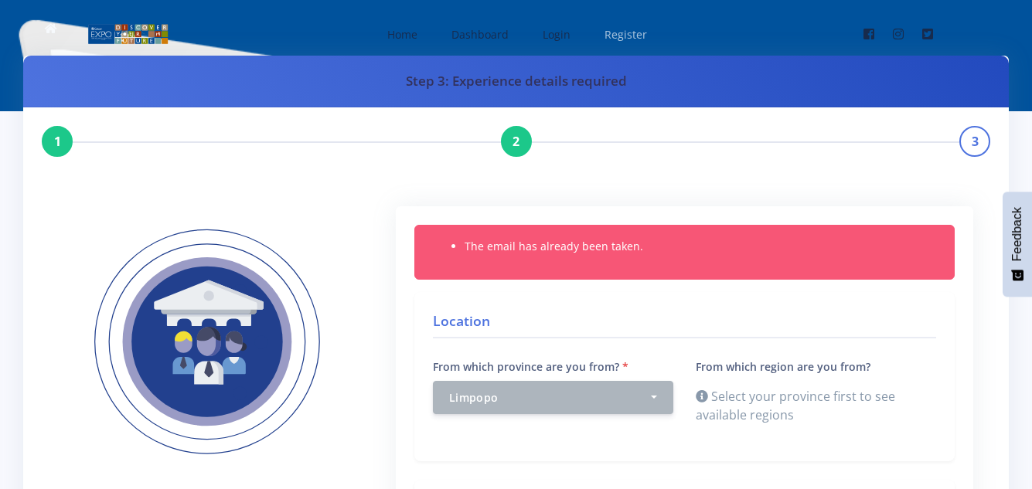
click at [615, 33] on span "Register" at bounding box center [625, 34] width 43 height 15
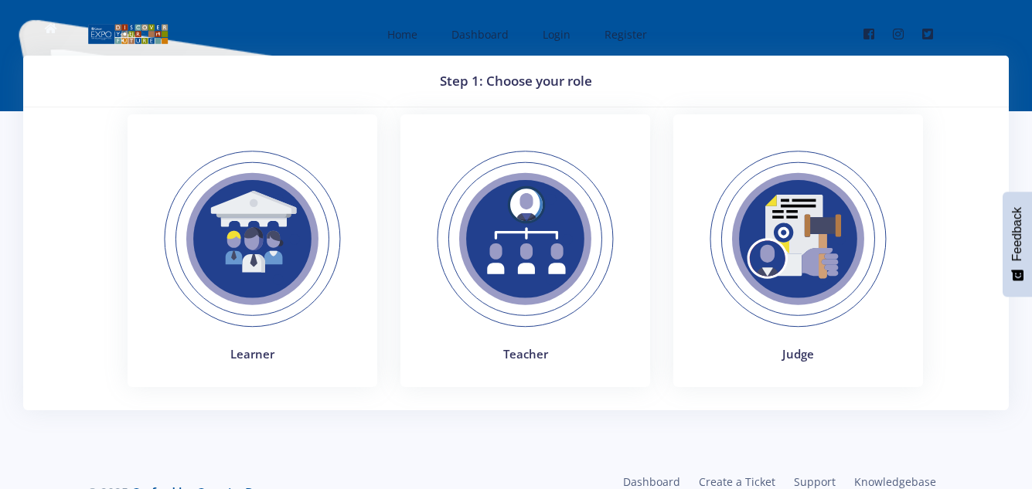
click at [290, 215] on img at bounding box center [252, 239] width 213 height 213
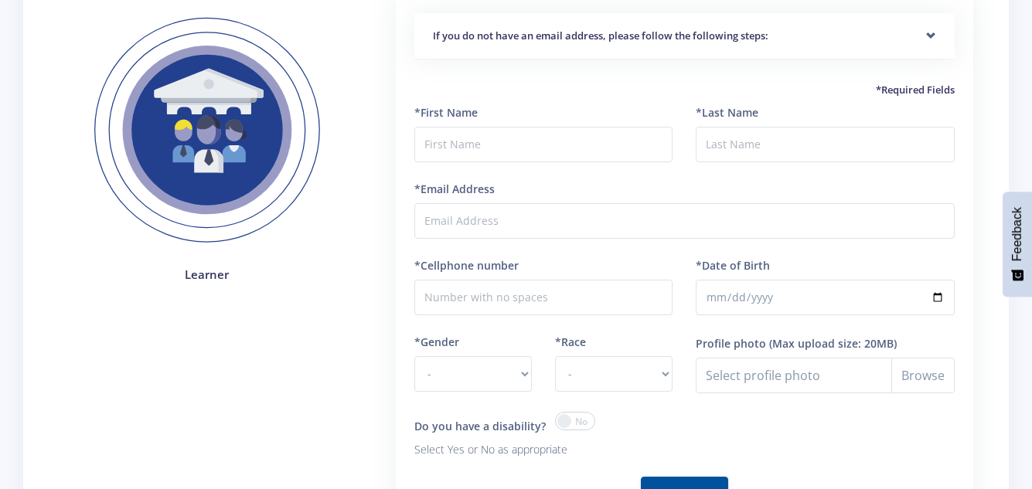
scroll to position [124, 0]
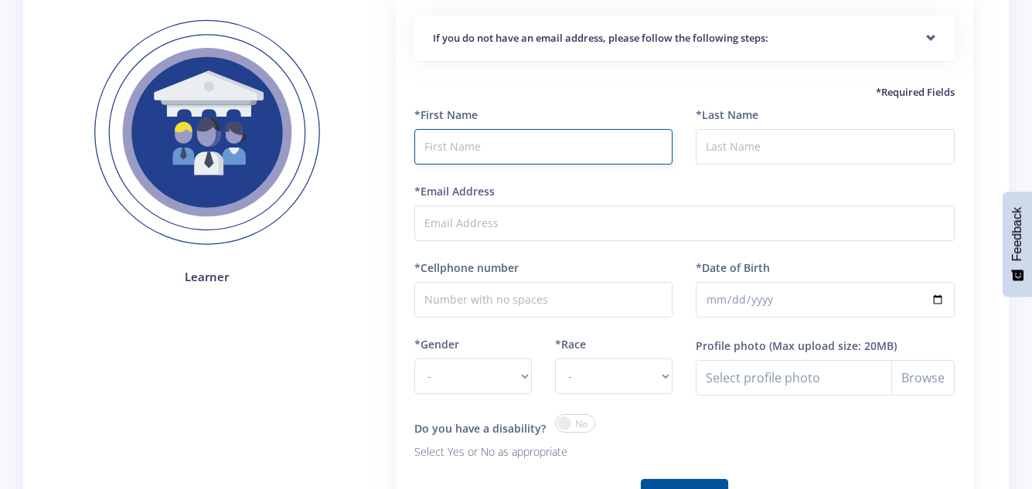
click at [546, 139] on input "text" at bounding box center [543, 147] width 259 height 36
type input "Ntsako"
click at [776, 128] on div "*Last Name" at bounding box center [824, 136] width 259 height 58
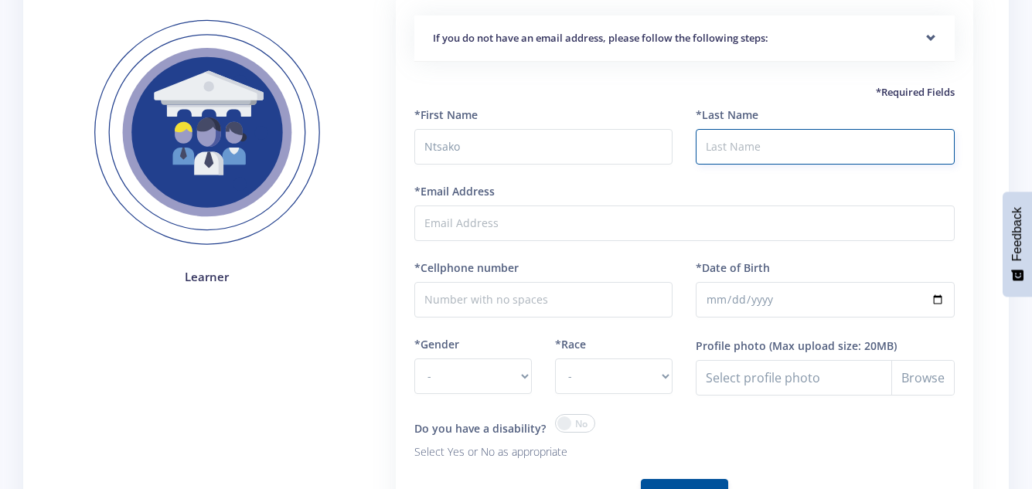
click at [776, 141] on input "*Last Name" at bounding box center [824, 147] width 259 height 36
type input "Precious"
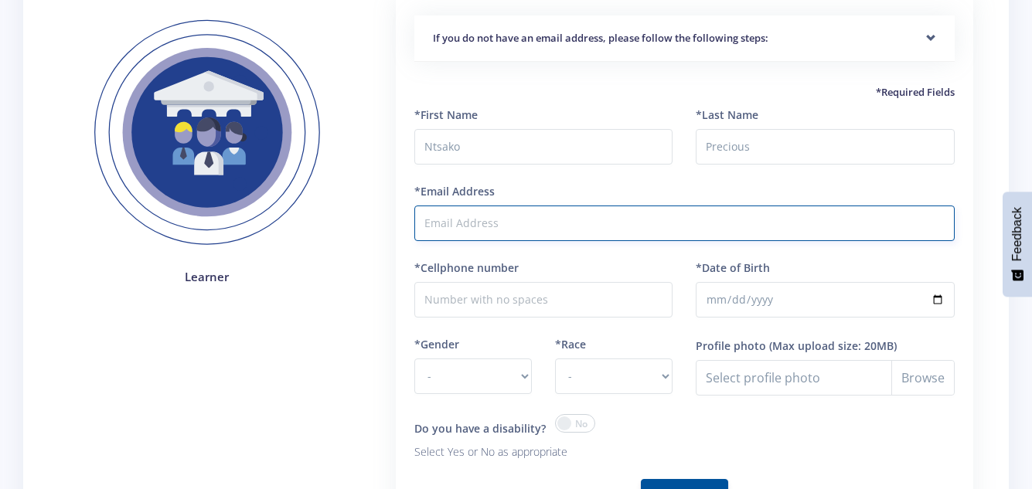
click at [505, 233] on input "*Email Address" at bounding box center [684, 224] width 540 height 36
type input "[EMAIL_ADDRESS][DOMAIN_NAME]"
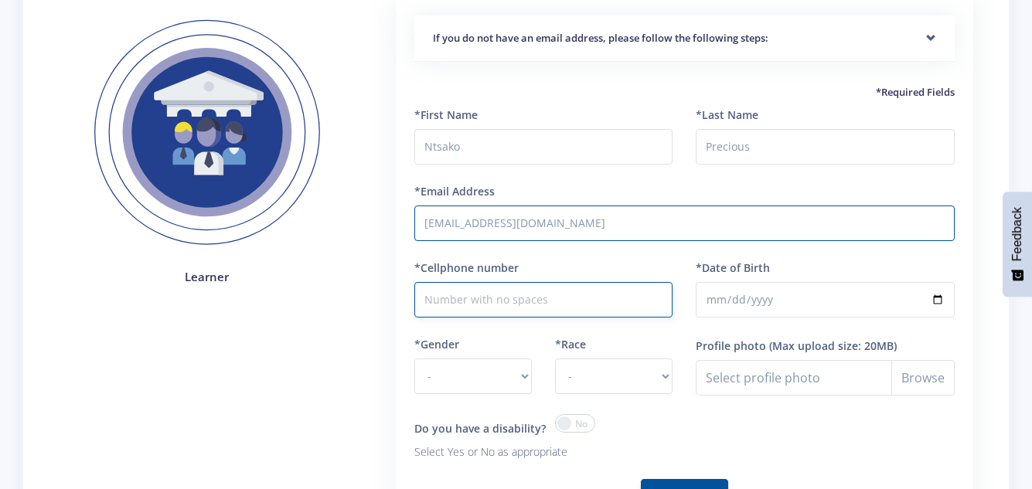
click at [502, 303] on input "*Cellphone number" at bounding box center [543, 300] width 259 height 36
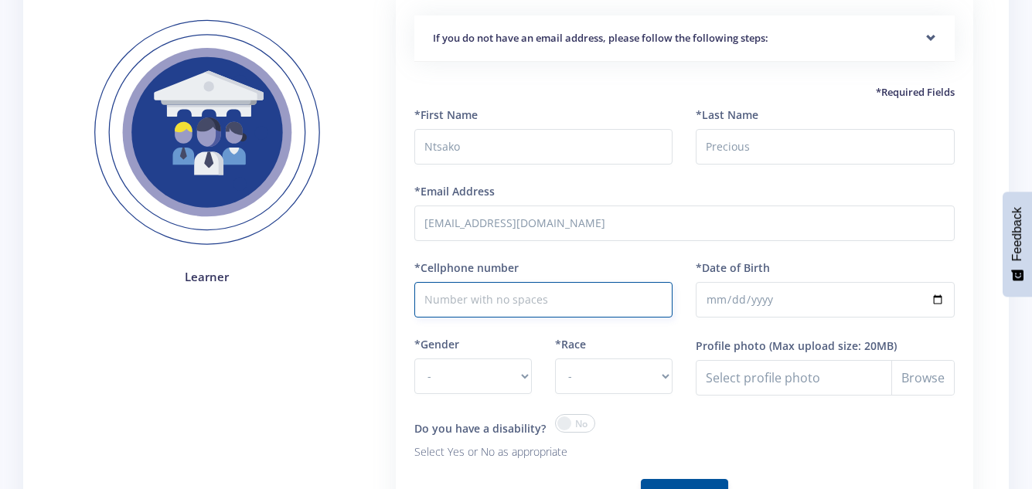
type input "0723595042"
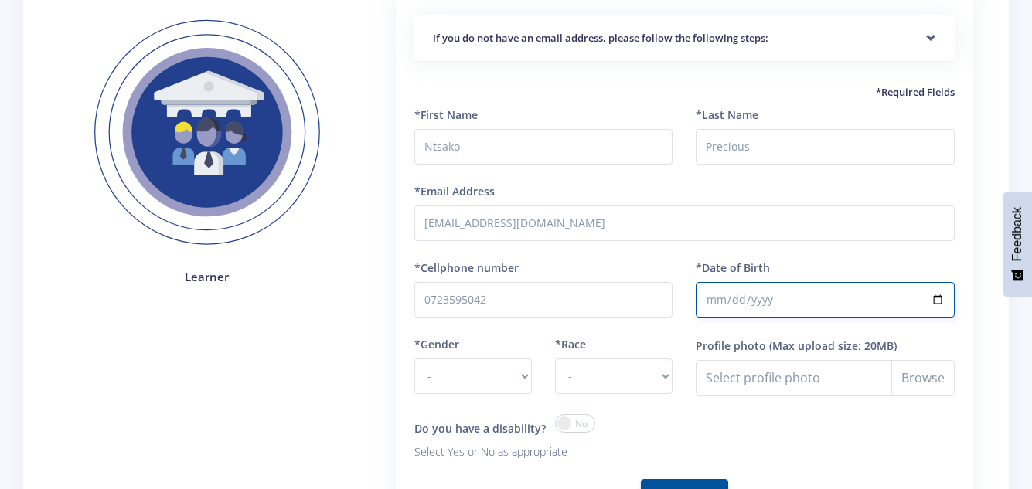
click at [717, 301] on input "*Date of Birth" at bounding box center [824, 300] width 259 height 36
type input "[DATE]"
click at [495, 363] on select "- Male Female" at bounding box center [472, 377] width 117 height 36
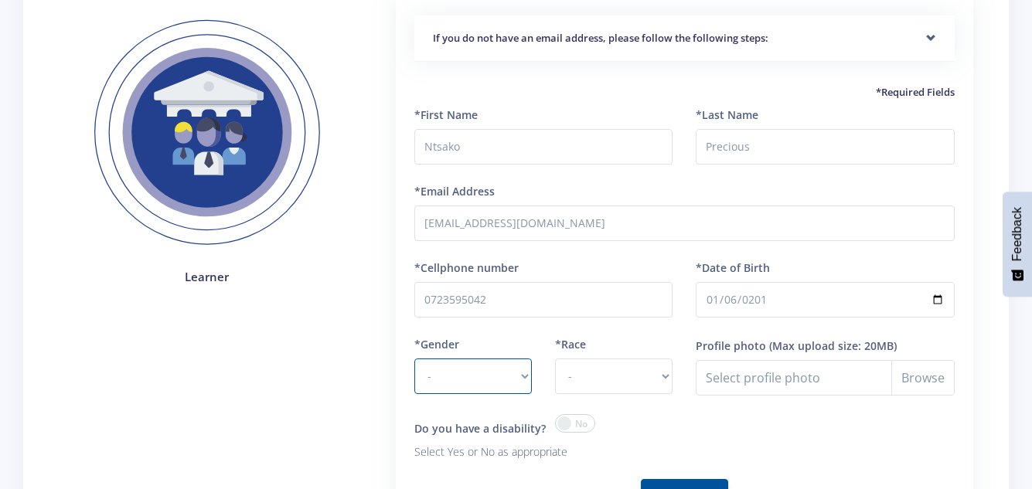
click at [467, 464] on div "Do you have a disability? Select Yes or No as appropriate" at bounding box center [544, 447] width 282 height 66
click at [478, 372] on select "- Male Female" at bounding box center [472, 377] width 117 height 36
select select "F"
click at [414, 359] on select "- Male Female" at bounding box center [472, 377] width 117 height 36
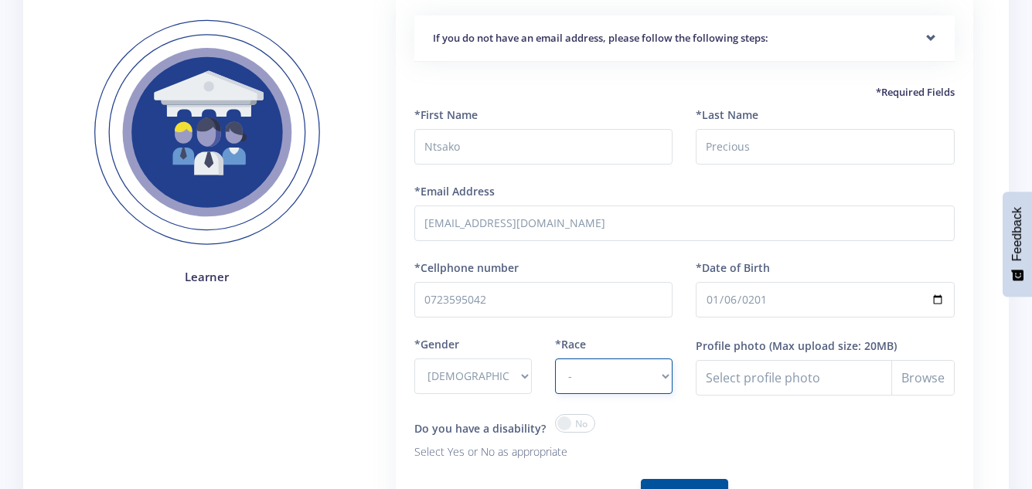
click at [605, 385] on select "- African Asian Coloured Indian White Other" at bounding box center [613, 377] width 117 height 36
select select "other"
click at [555, 359] on select "- African Asian Coloured Indian White Other" at bounding box center [613, 377] width 117 height 36
click at [338, 339] on div "Learner" at bounding box center [207, 291] width 318 height 589
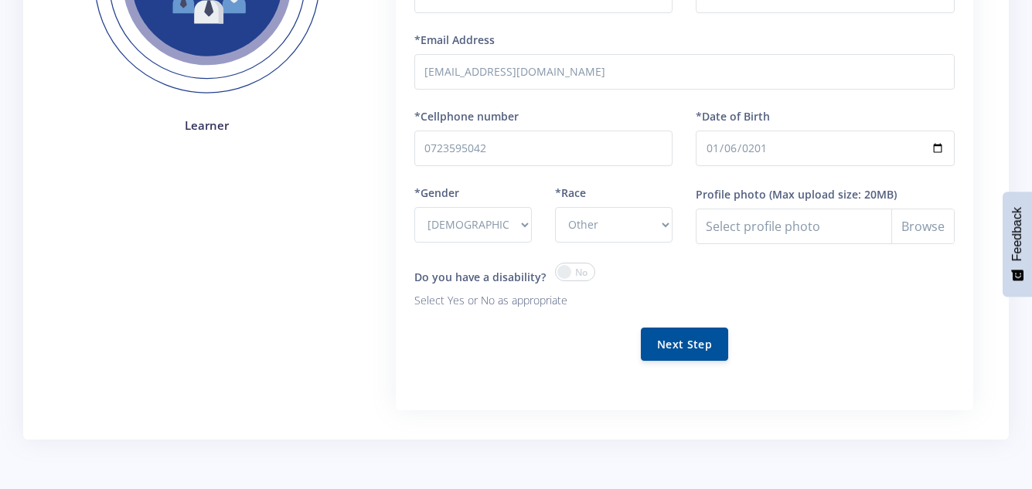
scroll to position [278, 0]
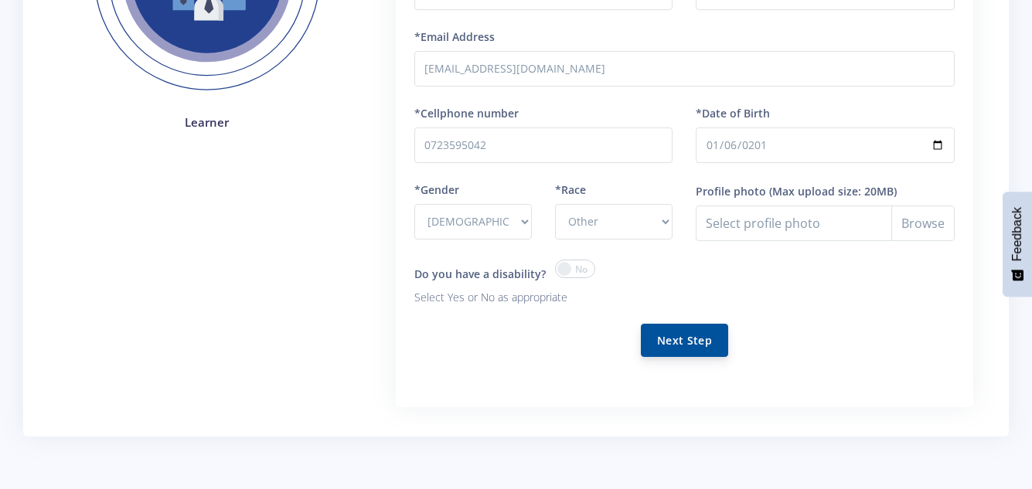
click at [706, 332] on button "Next Step" at bounding box center [684, 340] width 87 height 33
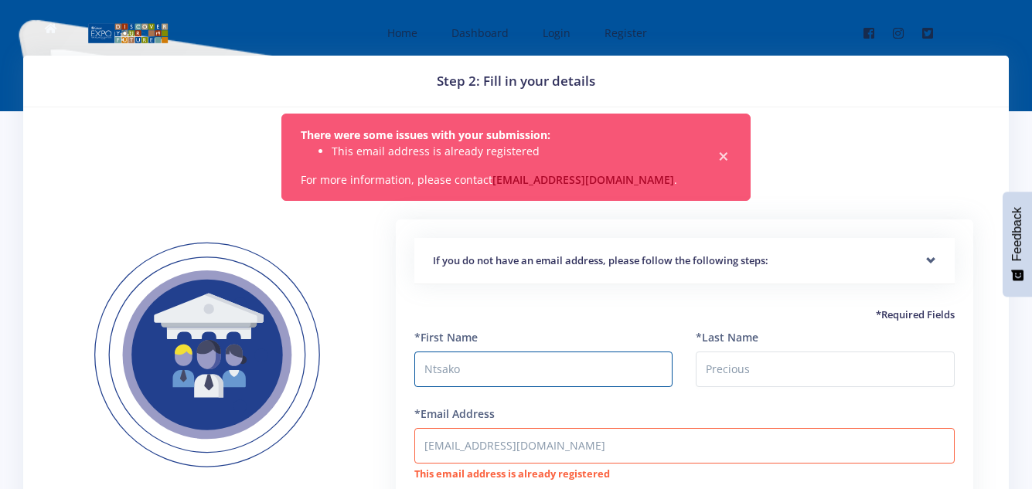
click at [730, 152] on button "×" at bounding box center [723, 156] width 15 height 15
